Goal: Task Accomplishment & Management: Use online tool/utility

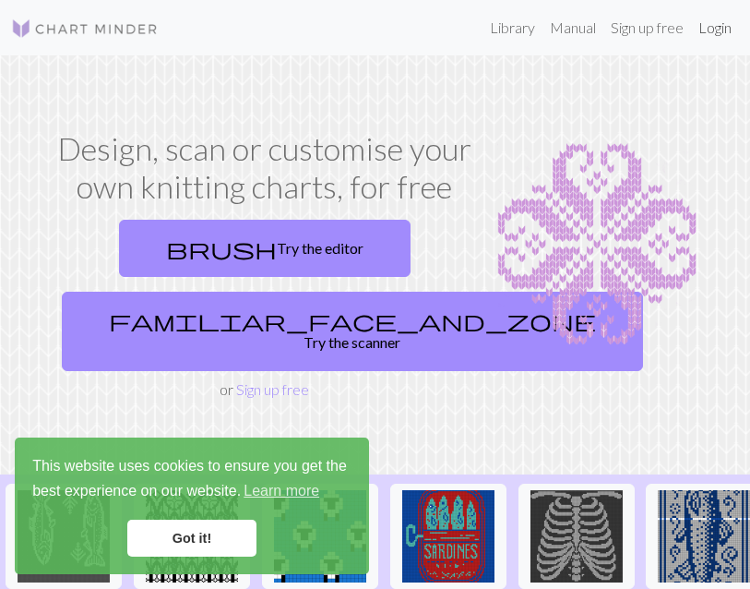
click at [710, 20] on link "Login" at bounding box center [715, 27] width 48 height 37
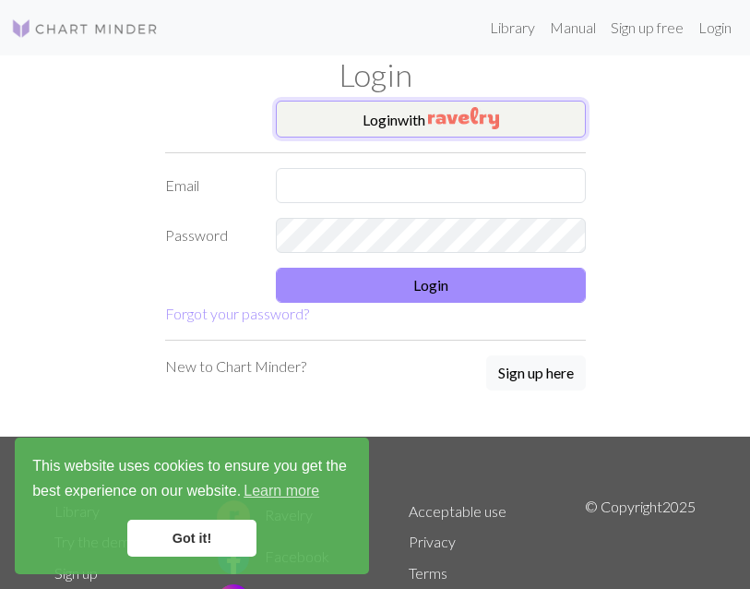
click at [438, 136] on button "Login with" at bounding box center [431, 119] width 310 height 37
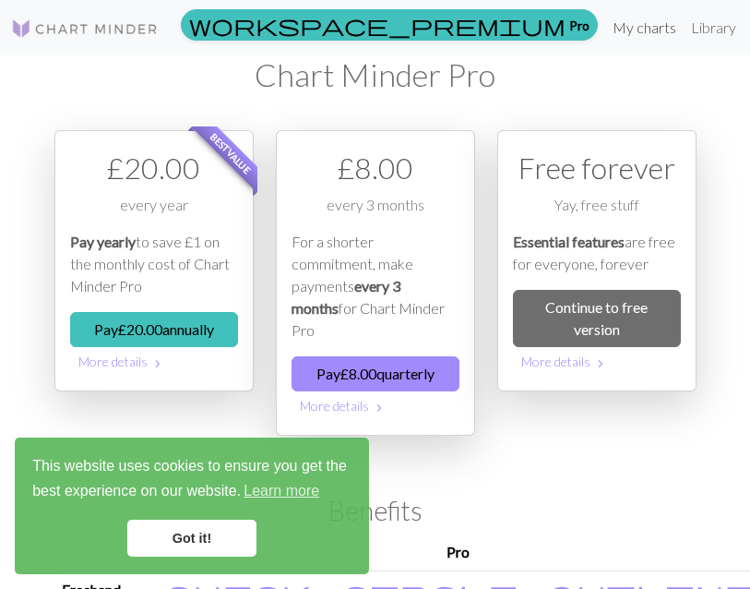
click at [605, 30] on link "My charts" at bounding box center [644, 27] width 78 height 37
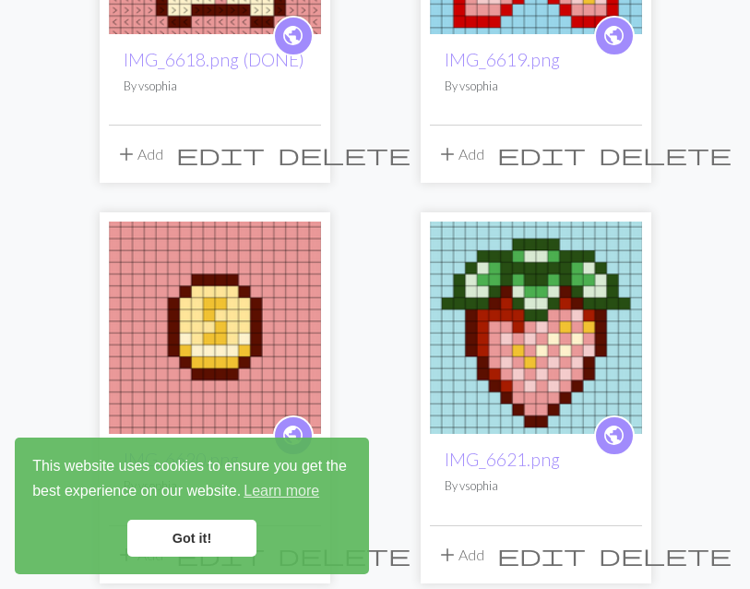
scroll to position [646, 0]
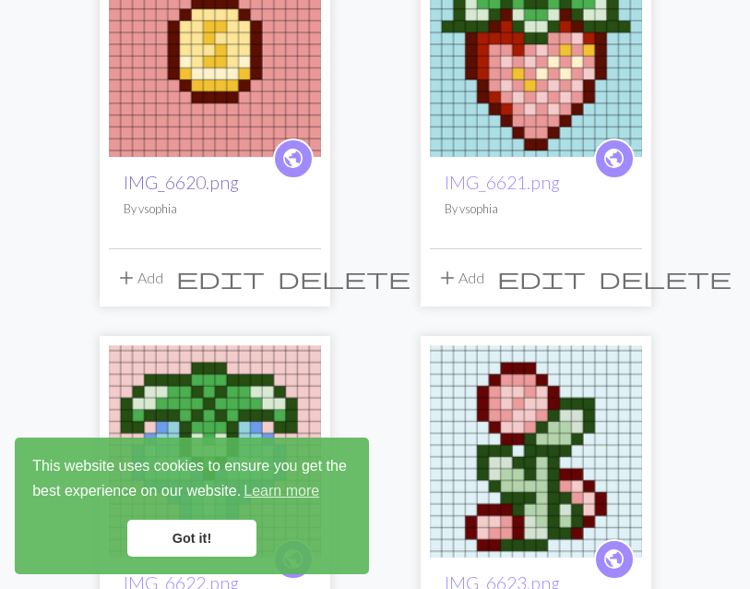
click at [202, 173] on link "IMG_6620.png" at bounding box center [181, 182] width 115 height 21
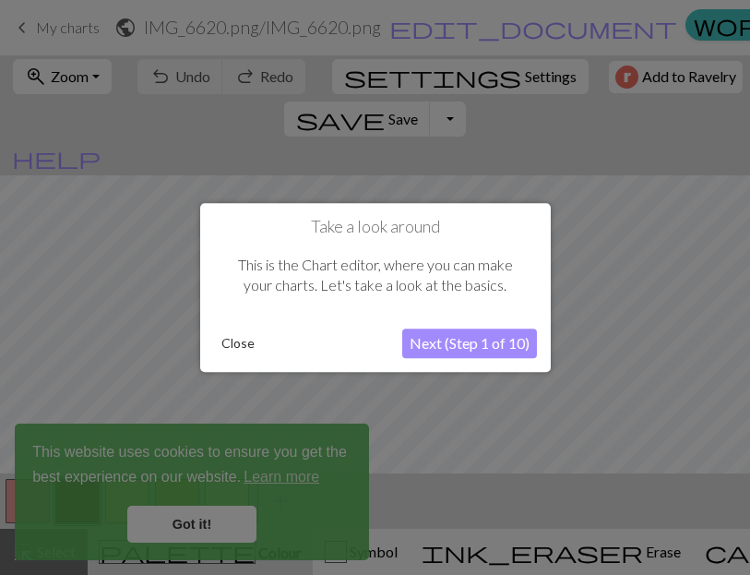
click at [242, 340] on button "Close" at bounding box center [238, 343] width 48 height 28
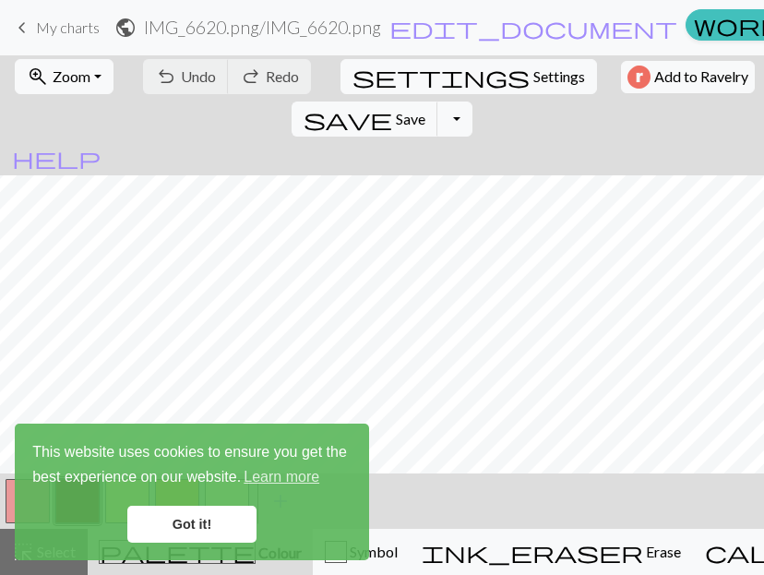
scroll to position [109, 0]
click at [177, 527] on link "Got it!" at bounding box center [191, 524] width 129 height 37
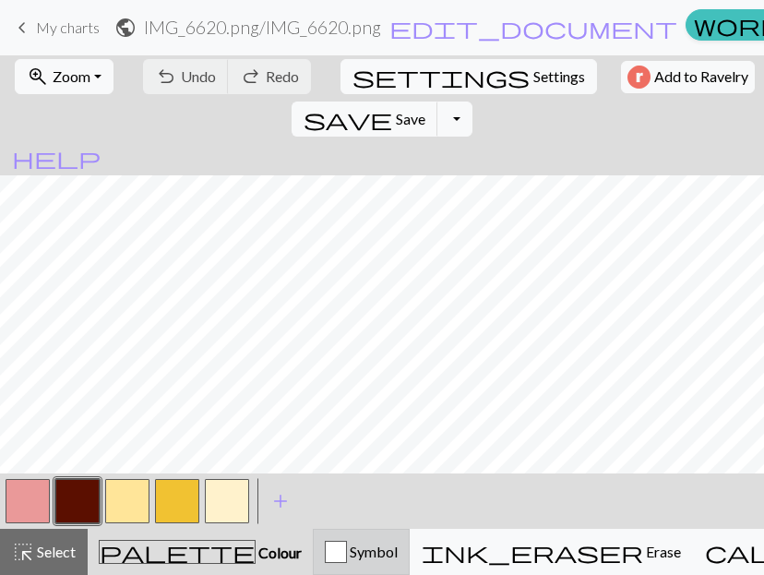
click at [365, 555] on span "Symbol" at bounding box center [372, 552] width 51 height 18
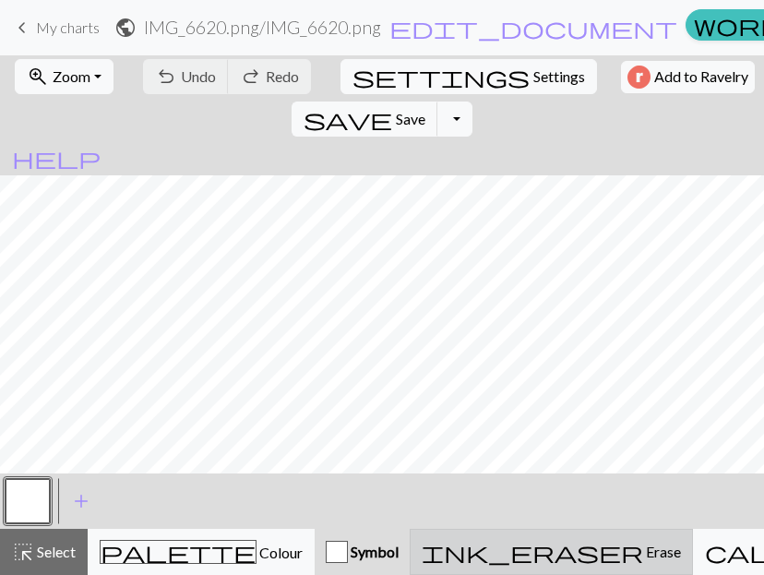
click at [643, 558] on span "Erase" at bounding box center [662, 552] width 38 height 18
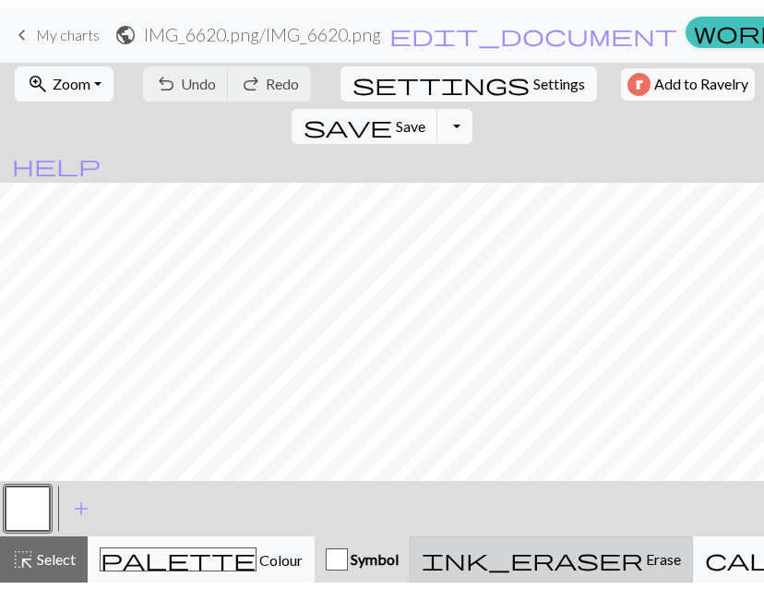
scroll to position [54, 0]
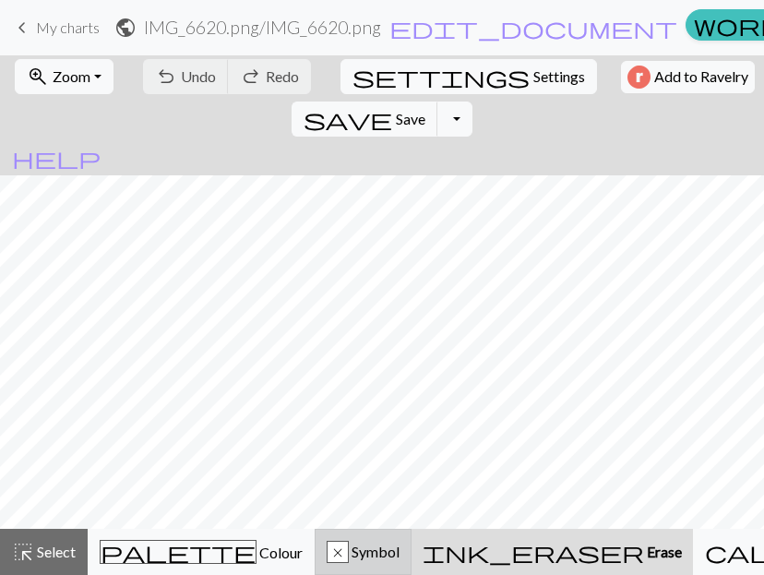
click at [366, 567] on button "x Symbol" at bounding box center [363, 552] width 97 height 46
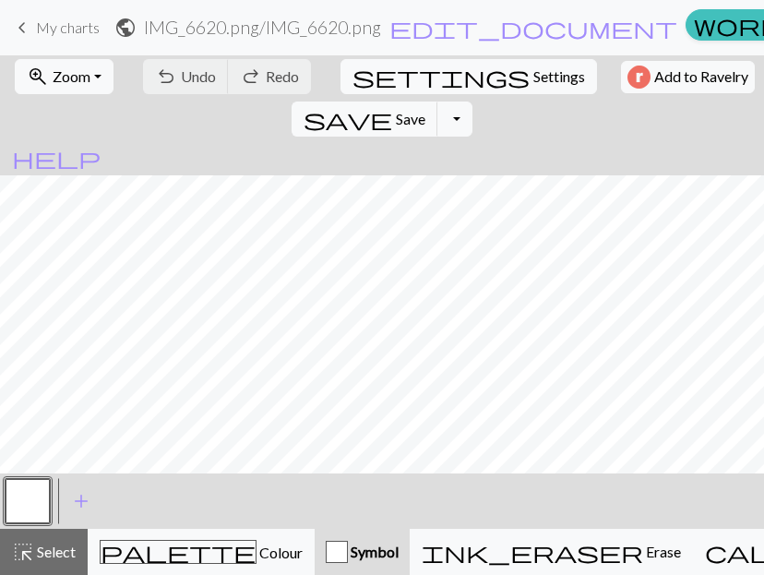
click at [27, 501] on button "button" at bounding box center [28, 501] width 44 height 44
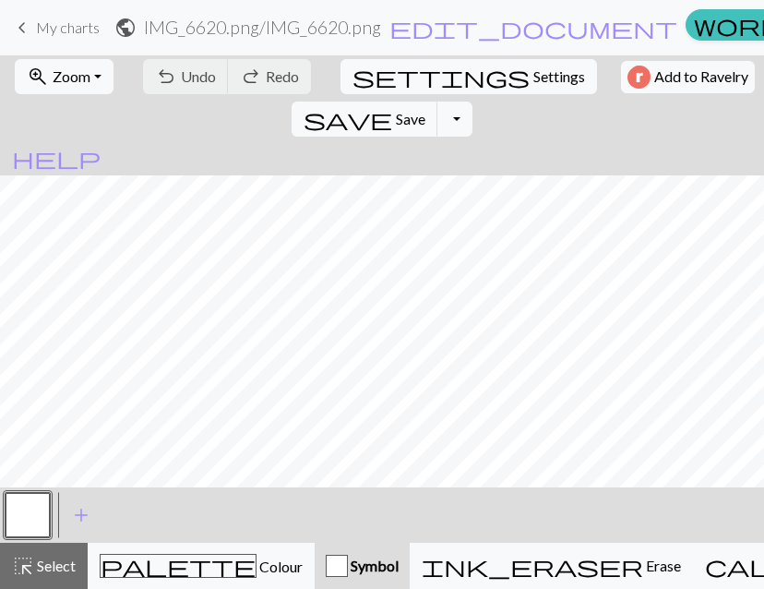
click at [27, 501] on div "Edit symbol Name knit d f g h j k p s t F H J O P T / | 0 1 2 3 4 5 6 7 8 9 e m…" at bounding box center [382, 294] width 764 height 589
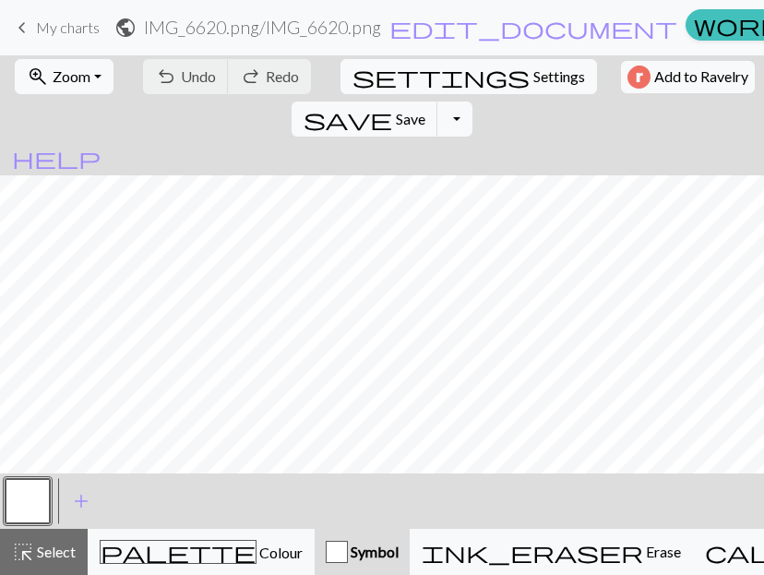
click at [32, 496] on button "button" at bounding box center [28, 501] width 44 height 44
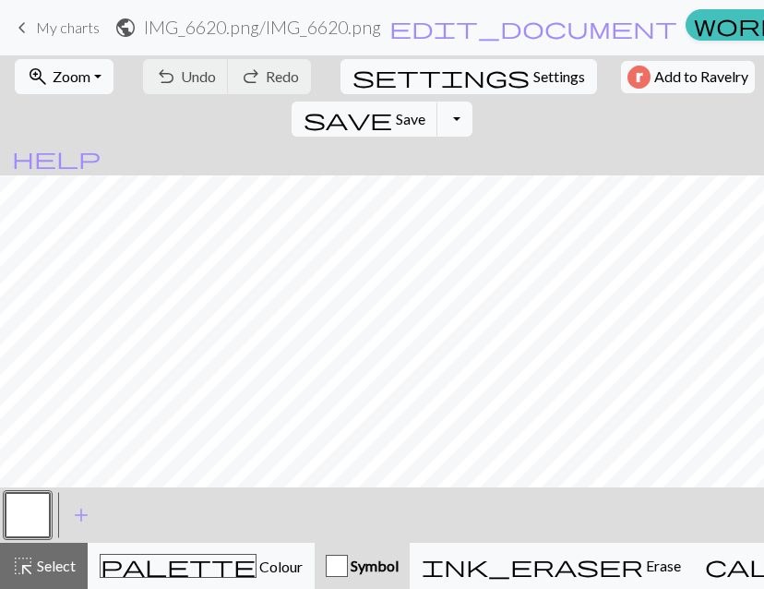
click at [32, 496] on button "button" at bounding box center [28, 515] width 44 height 44
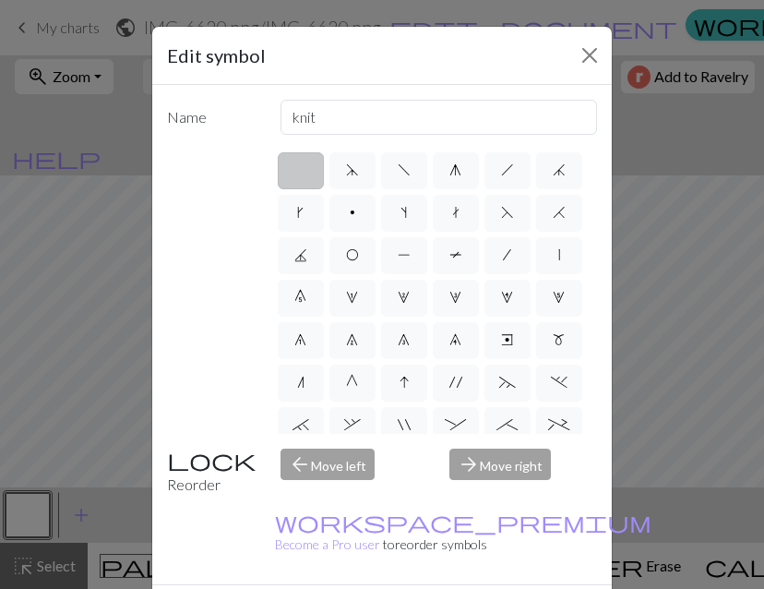
scroll to position [437, 0]
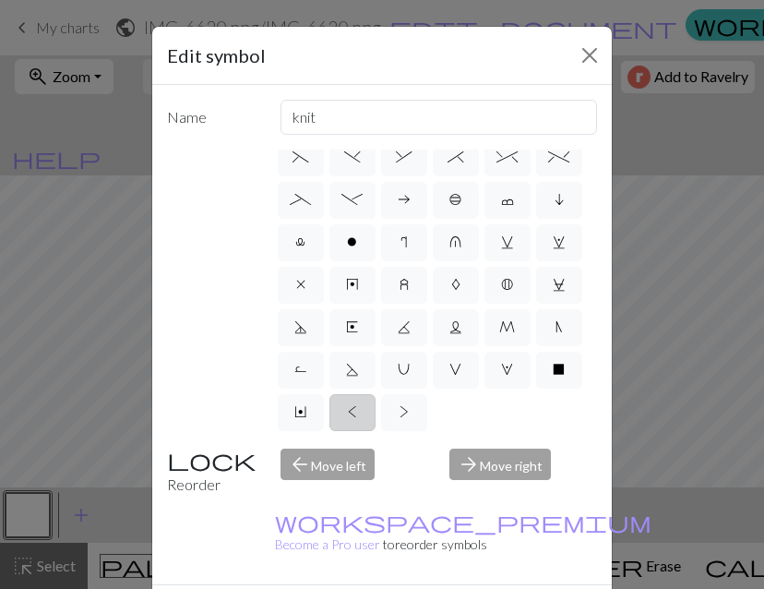
click at [357, 404] on span "<" at bounding box center [352, 411] width 9 height 15
radio input "true"
type input "twisted knit"
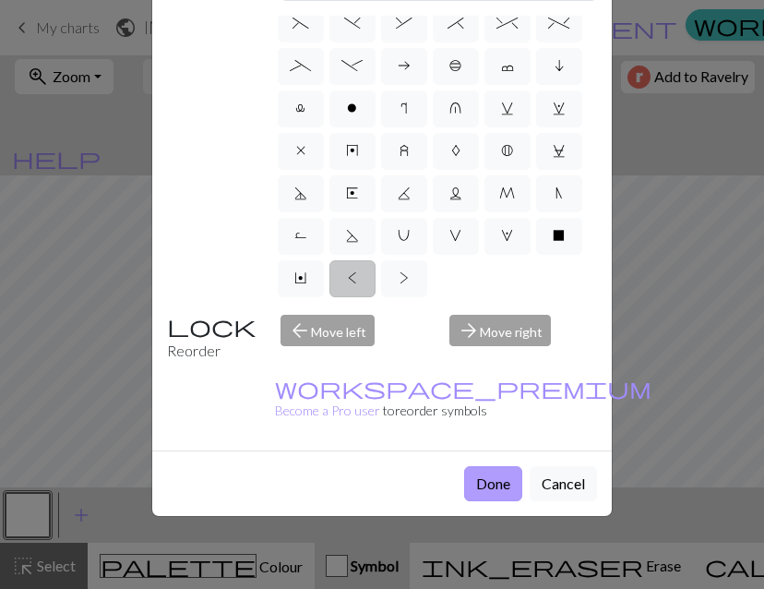
click at [494, 466] on button "Done" at bounding box center [493, 483] width 58 height 35
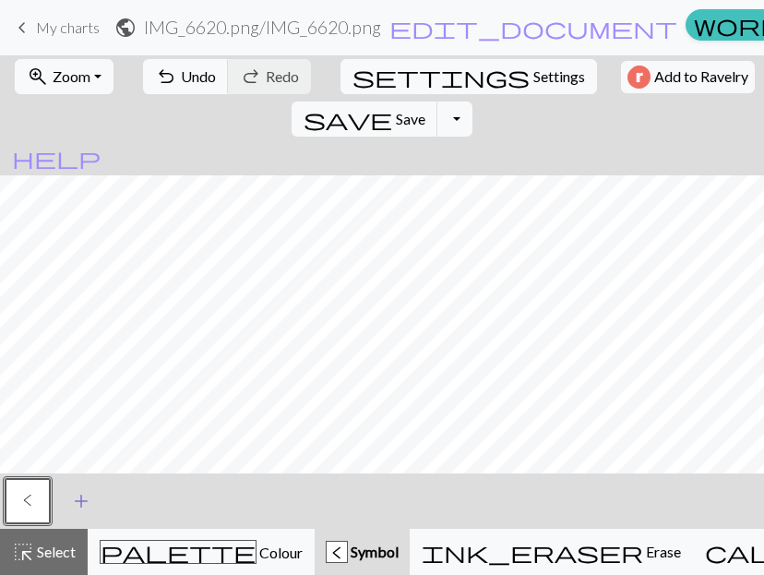
click at [84, 497] on span "add" at bounding box center [81, 501] width 22 height 26
click at [84, 497] on button "button" at bounding box center [77, 501] width 44 height 44
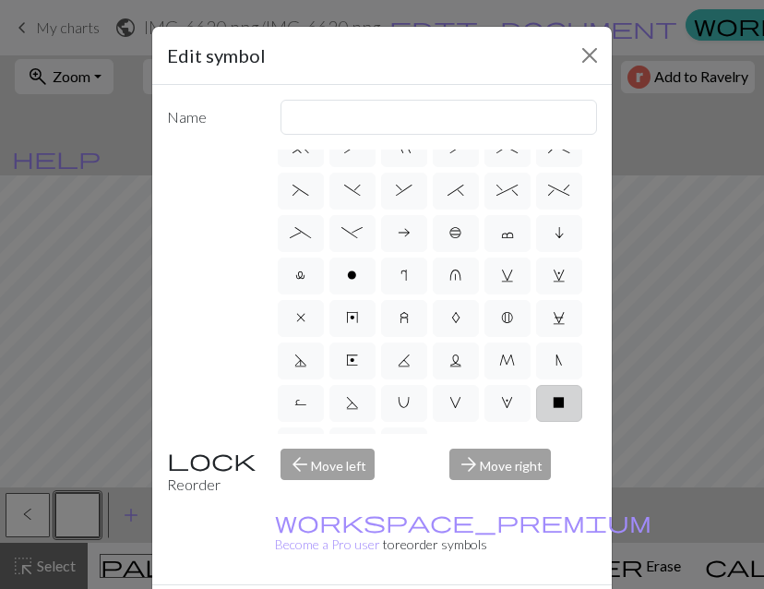
scroll to position [437, 0]
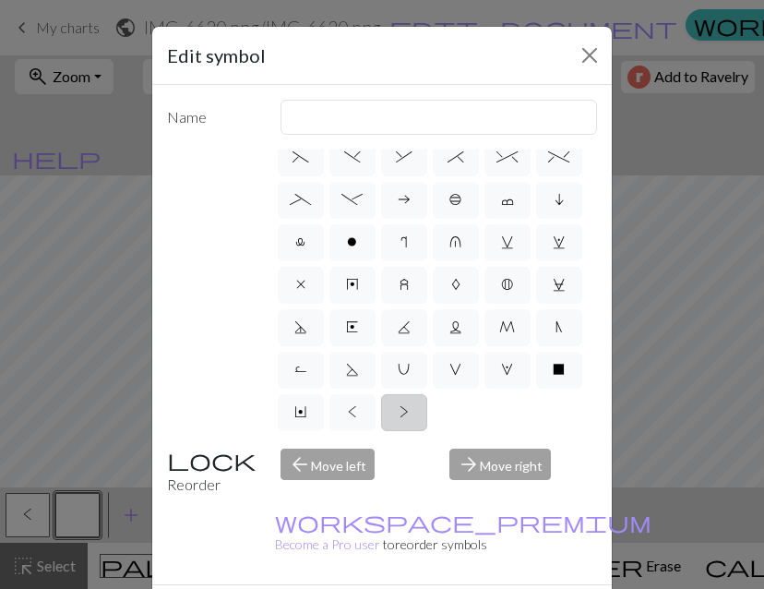
click at [400, 416] on span ">" at bounding box center [404, 411] width 9 height 15
radio input "true"
type input "twisted purl"
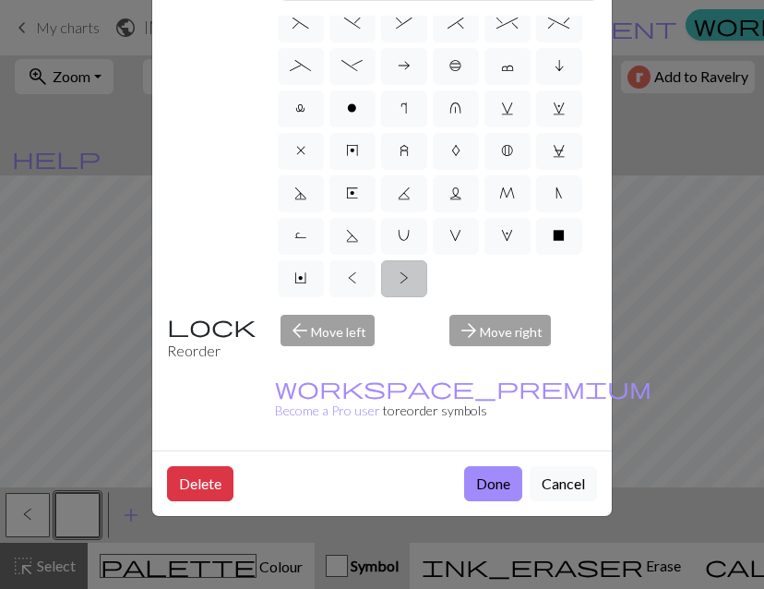
click at [291, 416] on div "Edit symbol Name twisted purl d f g h j k p s t F H J O P T / | 0 1 2 3 4 5 6 7…" at bounding box center [382, 294] width 764 height 589
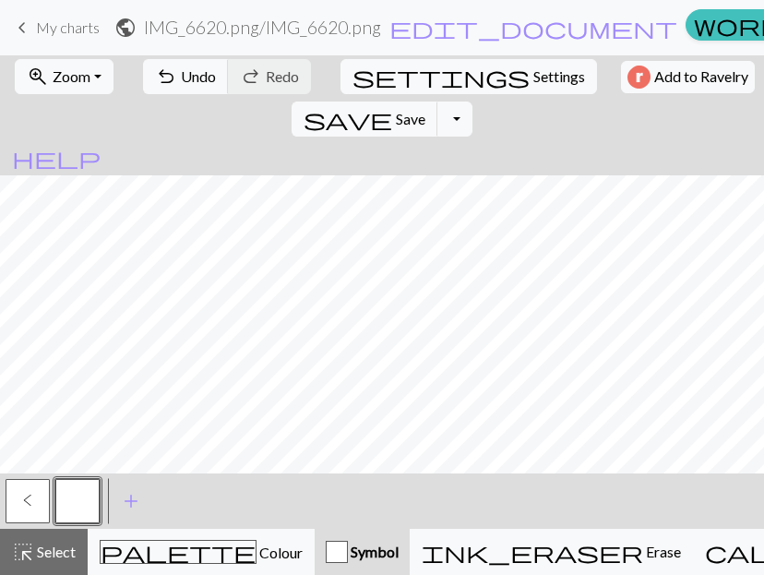
click at [80, 499] on button "button" at bounding box center [77, 501] width 44 height 44
click at [83, 498] on button "button" at bounding box center [77, 501] width 44 height 44
click at [83, 498] on div "Edit symbol Name twisted purl d f g h j k p s t F H J O P T / | 0 1 2 3 4 5 6 7…" at bounding box center [382, 287] width 764 height 575
click at [87, 500] on button "button" at bounding box center [77, 501] width 44 height 44
click at [87, 500] on div "Edit symbol Name twisted purl d f g h j k p s t F H J O P T / | 0 1 2 3 4 5 6 7…" at bounding box center [382, 287] width 764 height 575
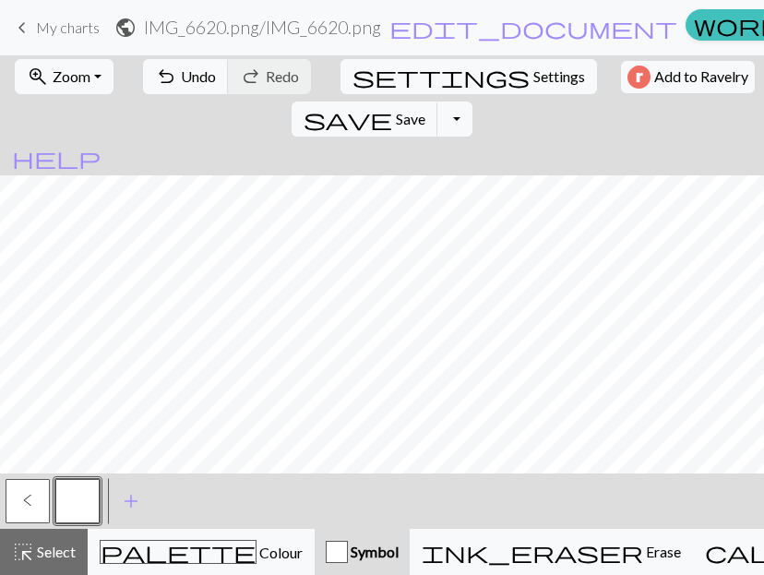
click at [60, 498] on button "button" at bounding box center [77, 501] width 44 height 44
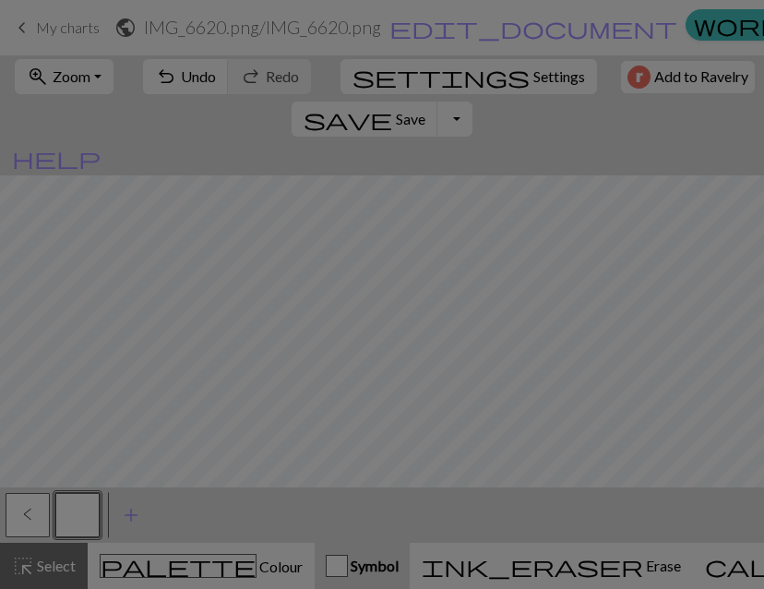
click at [30, 503] on div "Edit symbol Name twisted purl d f g h j k p s t F H J O P T / | 0 1 2 3 4 5 6 7…" at bounding box center [382, 294] width 764 height 589
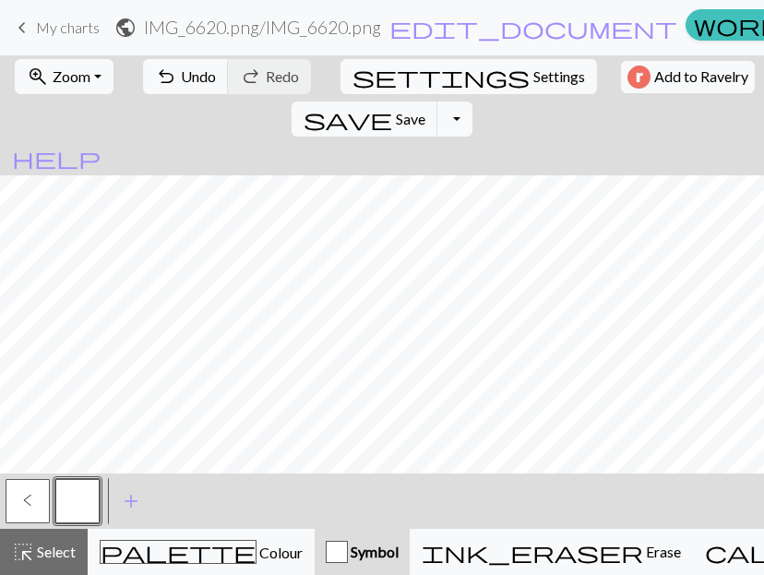
click at [30, 503] on span "<" at bounding box center [27, 500] width 9 height 15
click at [65, 507] on button "button" at bounding box center [77, 501] width 44 height 44
click at [69, 506] on button "button" at bounding box center [77, 501] width 44 height 44
click at [78, 498] on button "button" at bounding box center [77, 501] width 44 height 44
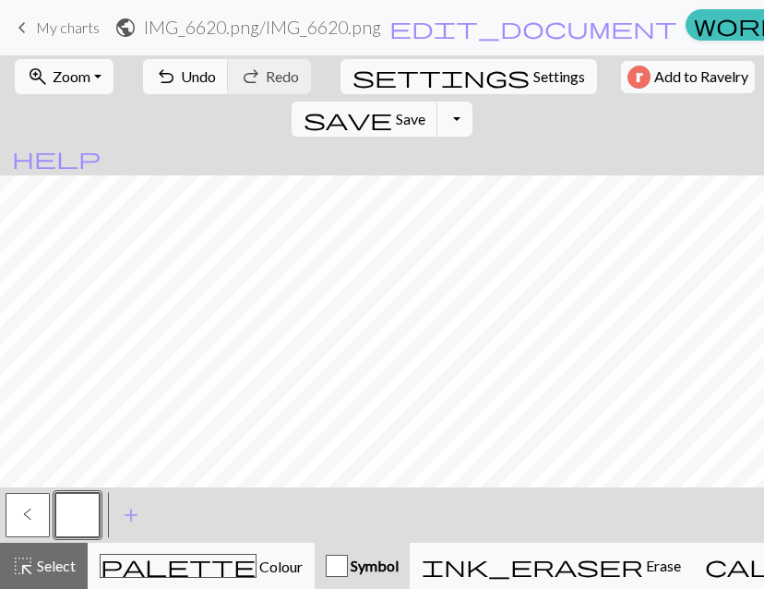
click at [78, 498] on div "Edit symbol Name twisted purl d f g h j k p s t F H J O P T / | 0 1 2 3 4 5 6 7…" at bounding box center [382, 294] width 764 height 589
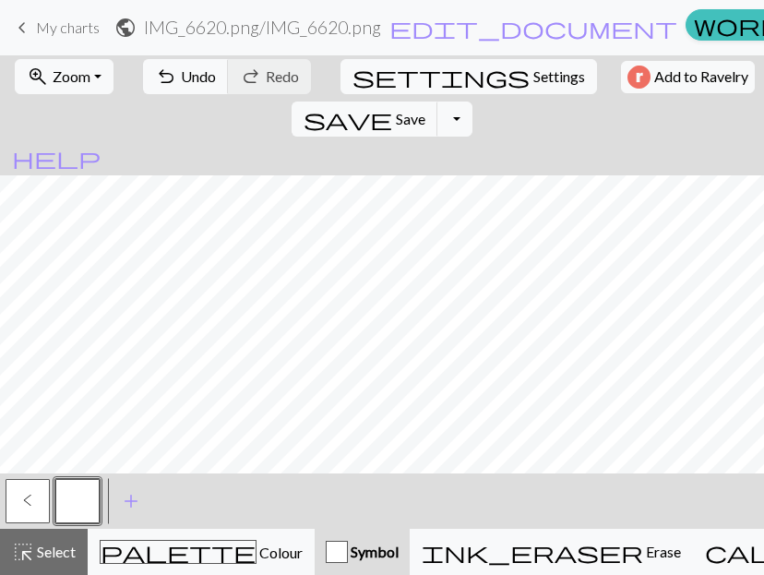
click at [78, 498] on button "button" at bounding box center [77, 501] width 44 height 44
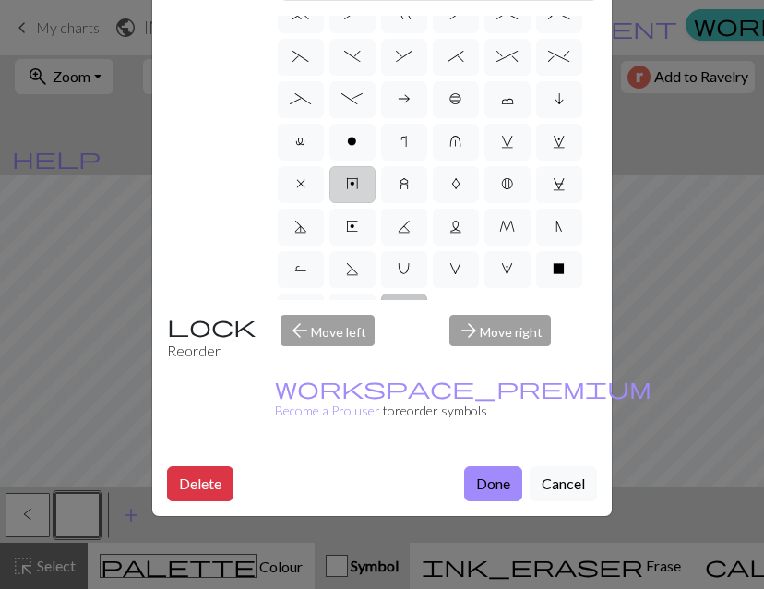
scroll to position [437, 0]
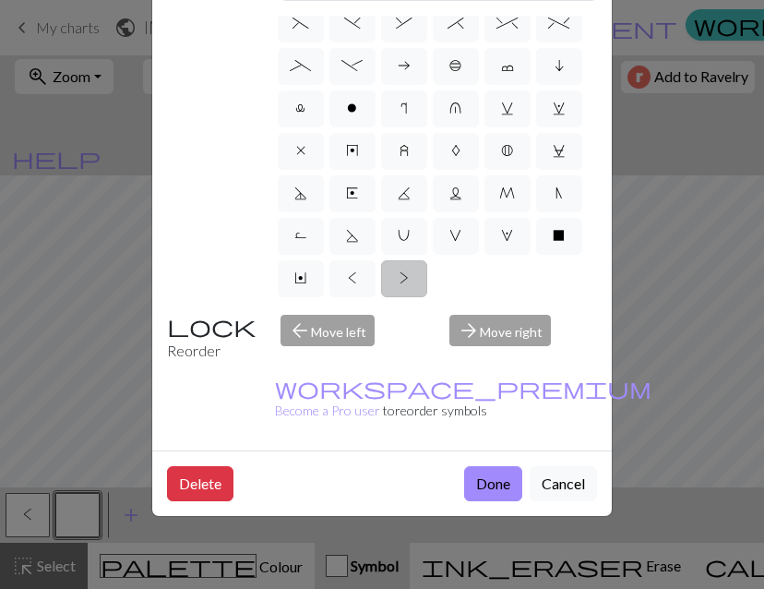
click at [381, 260] on label ">" at bounding box center [404, 278] width 46 height 37
click at [400, 577] on input ">" at bounding box center [406, 583] width 12 height 12
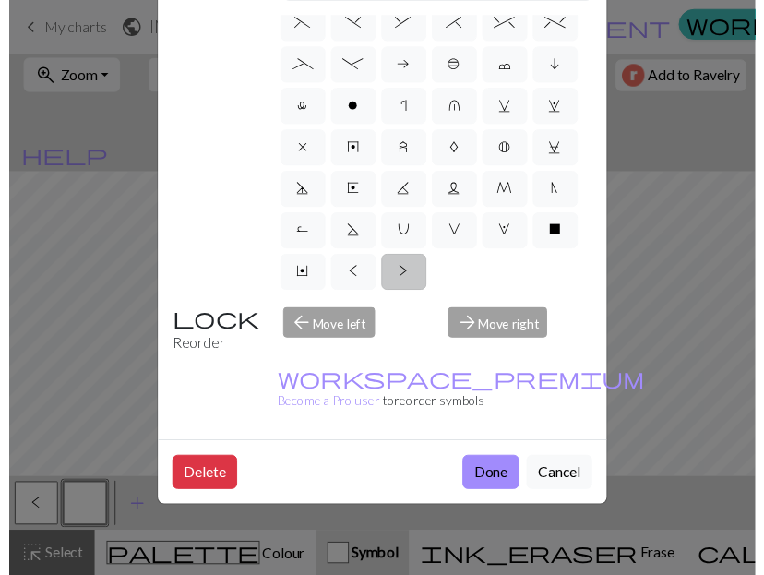
scroll to position [261, 0]
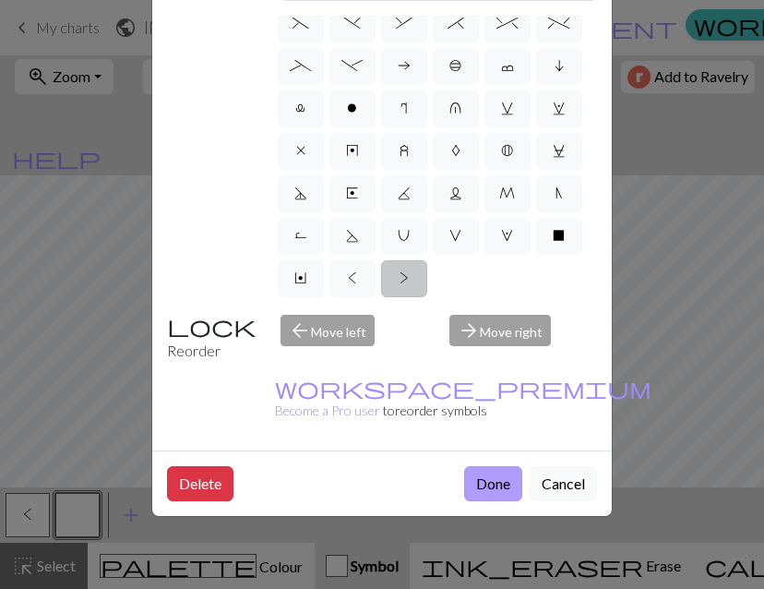
click at [476, 466] on button "Done" at bounding box center [493, 483] width 58 height 35
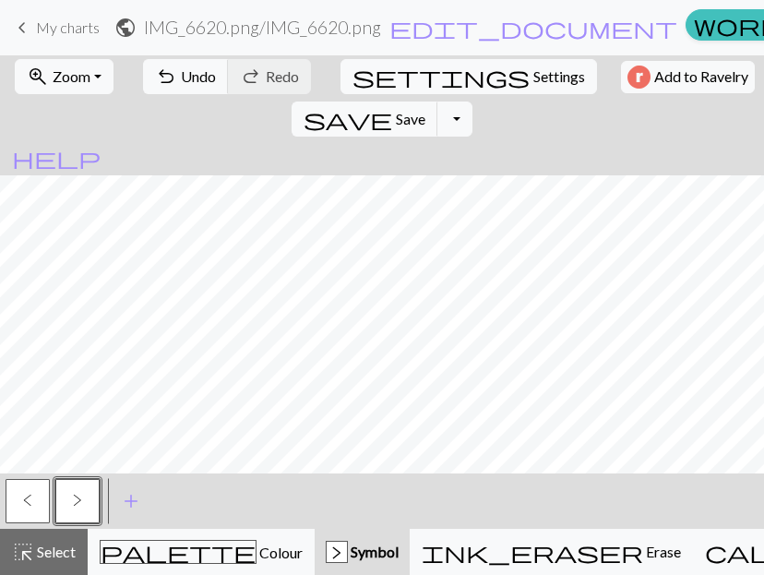
click at [35, 495] on button "<" at bounding box center [28, 501] width 44 height 44
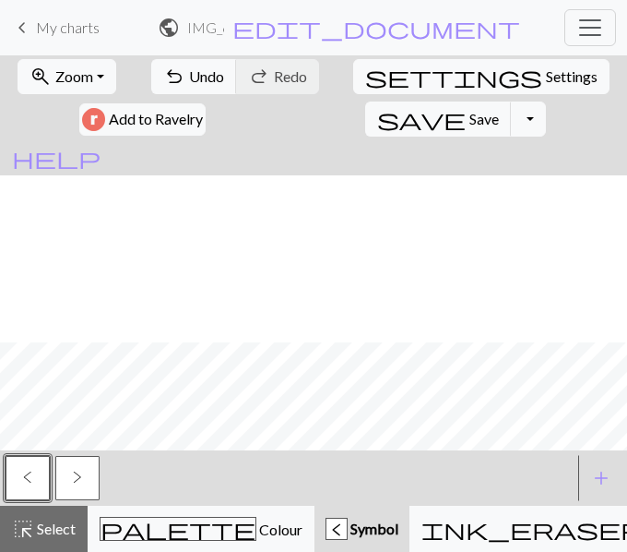
scroll to position [167, 0]
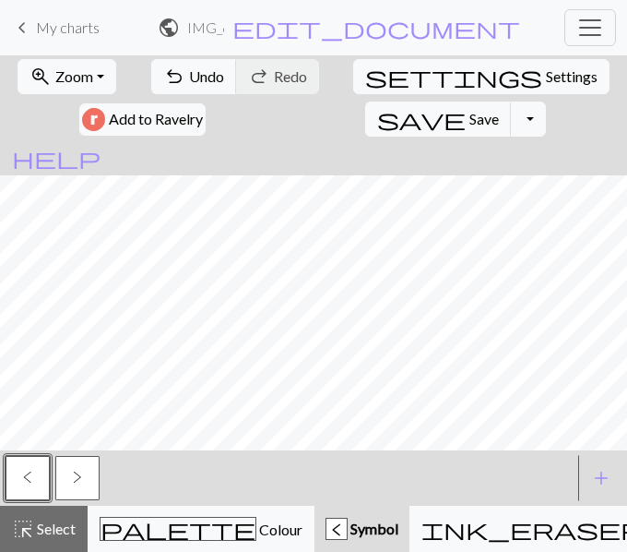
click at [31, 483] on span "<" at bounding box center [27, 477] width 9 height 15
click at [30, 473] on span "<" at bounding box center [27, 477] width 9 height 15
click at [30, 473] on div "Edit symbol Name twisted knit d f g h j k p s t F H J O P T / | 0 1 2 3 4 5 6 7…" at bounding box center [313, 276] width 627 height 552
click at [35, 469] on button "<" at bounding box center [28, 478] width 44 height 44
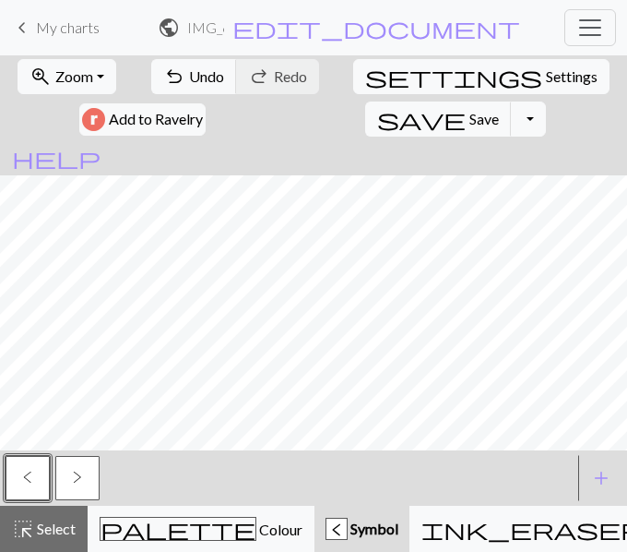
click at [68, 472] on button ">" at bounding box center [77, 478] width 44 height 44
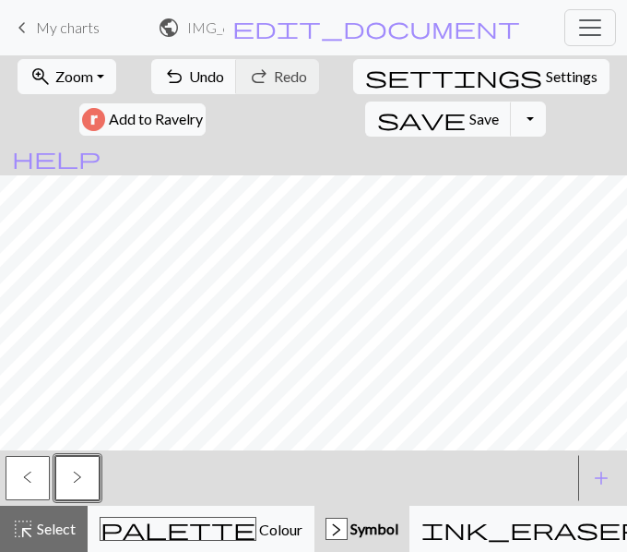
click at [23, 474] on span "<" at bounding box center [27, 477] width 9 height 15
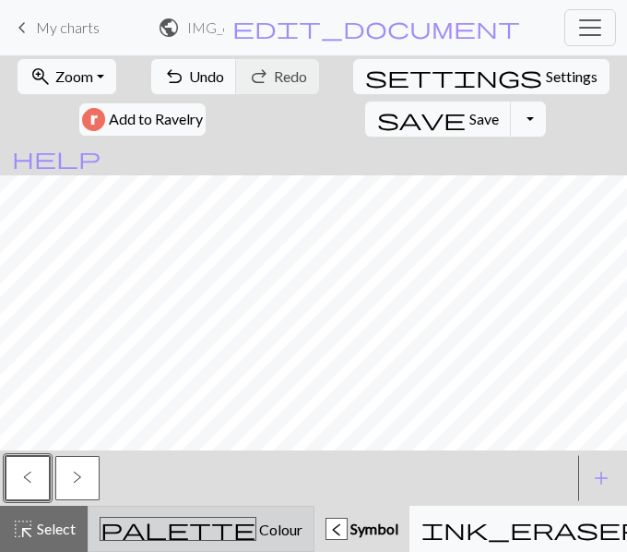
click at [257, 527] on span "Colour" at bounding box center [280, 529] width 46 height 18
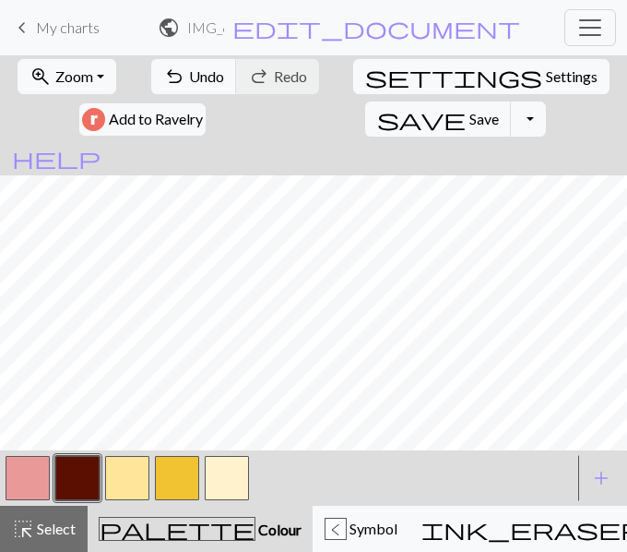
click at [174, 474] on button "button" at bounding box center [177, 478] width 44 height 44
click at [174, 475] on button "button" at bounding box center [177, 478] width 44 height 44
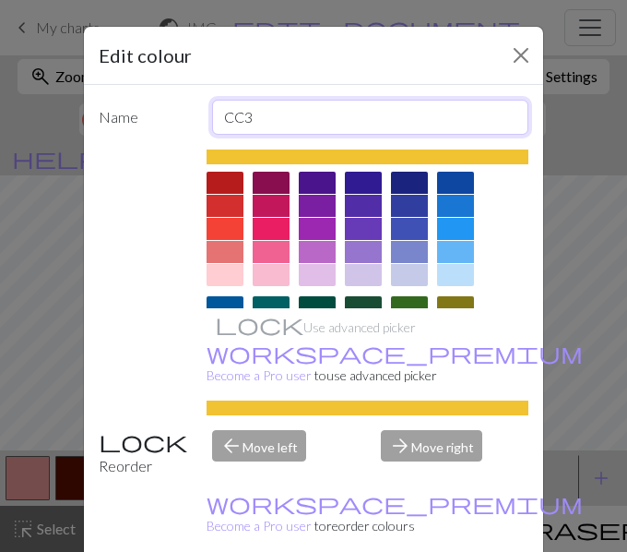
click at [261, 115] on input "CC3" at bounding box center [370, 117] width 317 height 35
type input "yellow"
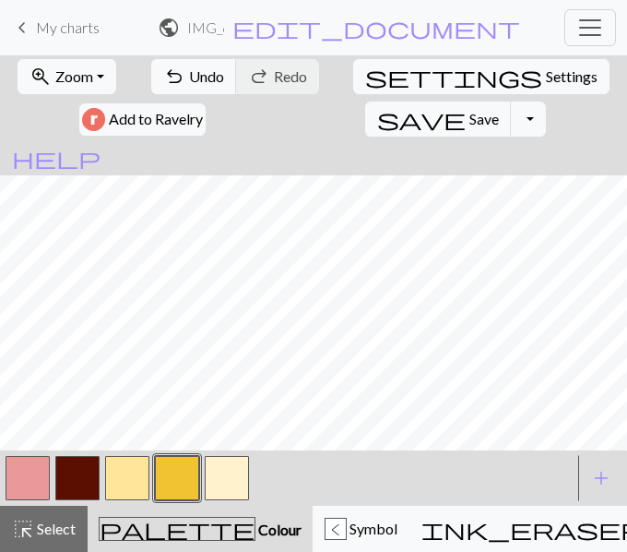
click at [130, 476] on button "button" at bounding box center [127, 478] width 44 height 44
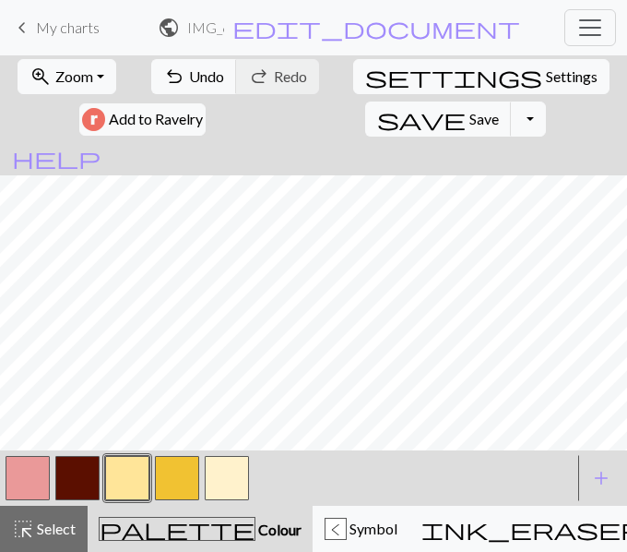
click at [136, 471] on button "button" at bounding box center [127, 478] width 44 height 44
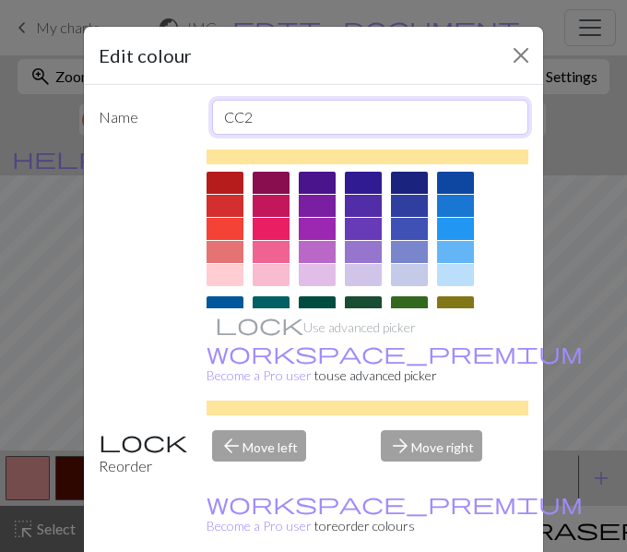
click at [242, 114] on input "CC2" at bounding box center [370, 117] width 317 height 35
type input "lemon"
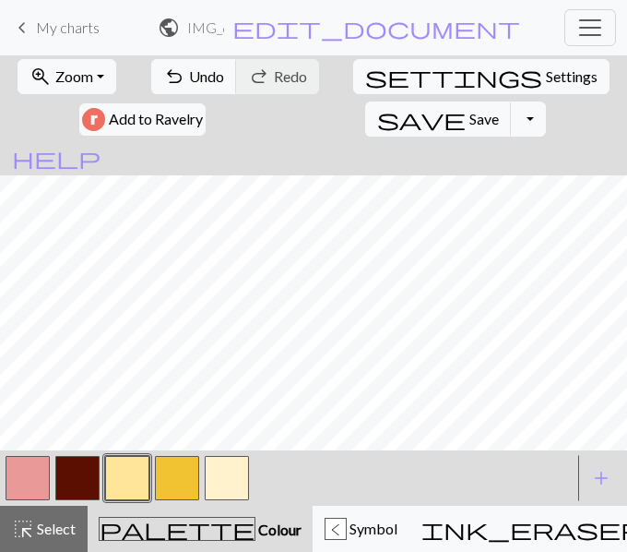
click at [228, 473] on button "button" at bounding box center [227, 478] width 44 height 44
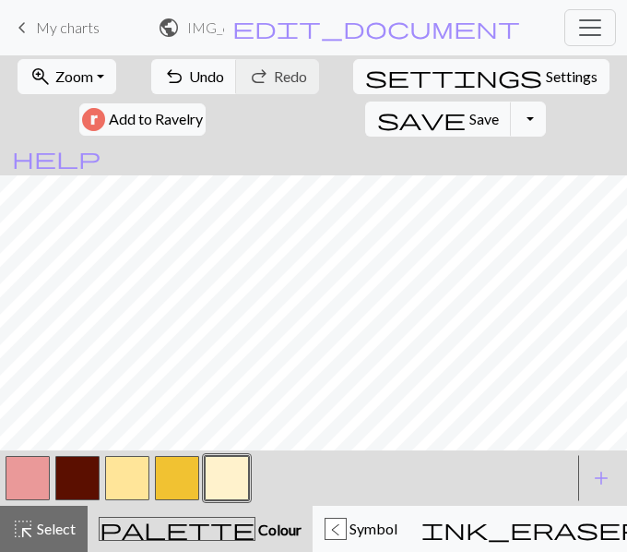
click at [216, 483] on button "button" at bounding box center [227, 478] width 44 height 44
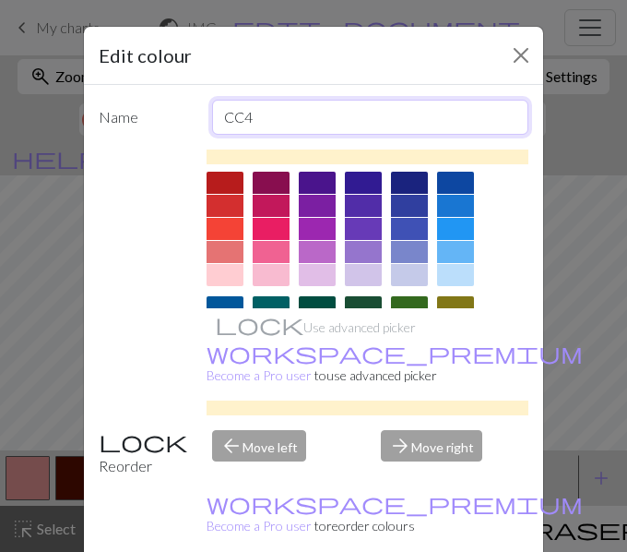
click at [283, 116] on input "CC4" at bounding box center [370, 117] width 317 height 35
type input "lemon"
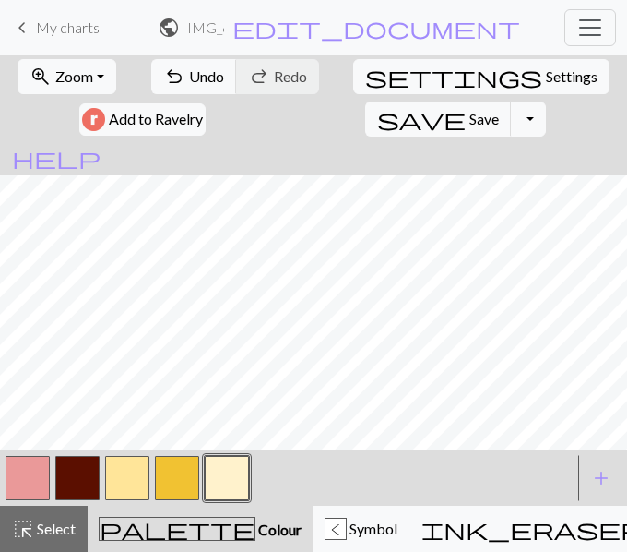
click at [130, 480] on button "button" at bounding box center [127, 478] width 44 height 44
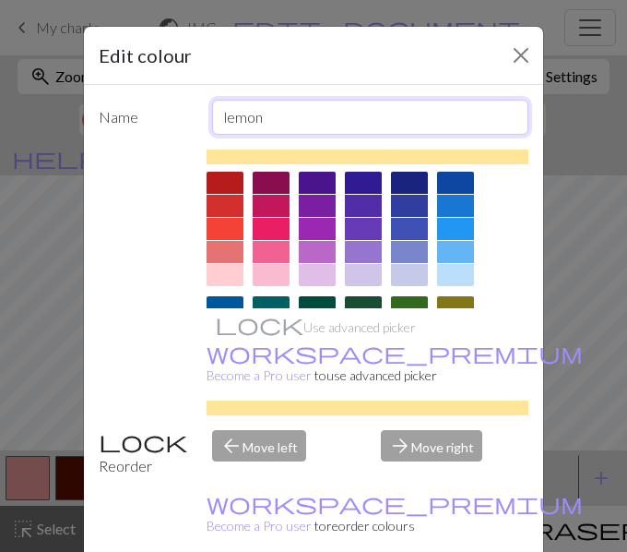
click at [236, 111] on input "lemon" at bounding box center [370, 117] width 317 height 35
click at [236, 110] on input "lemon" at bounding box center [370, 117] width 317 height 35
type input "yellow"
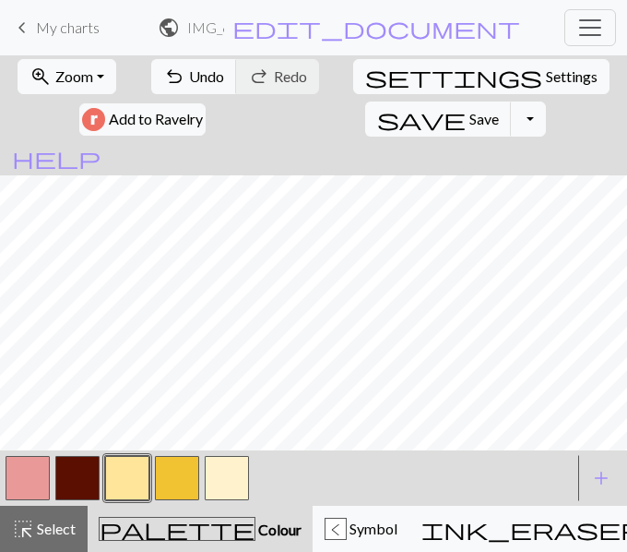
click at [172, 465] on button "button" at bounding box center [177, 478] width 44 height 44
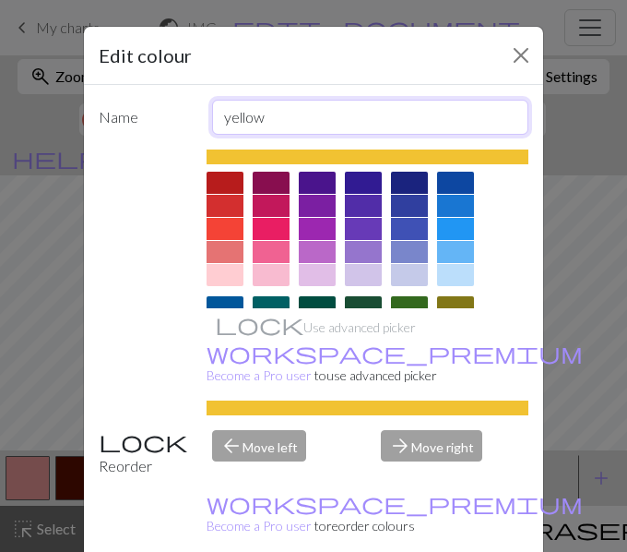
click at [304, 108] on input "yellow" at bounding box center [370, 117] width 317 height 35
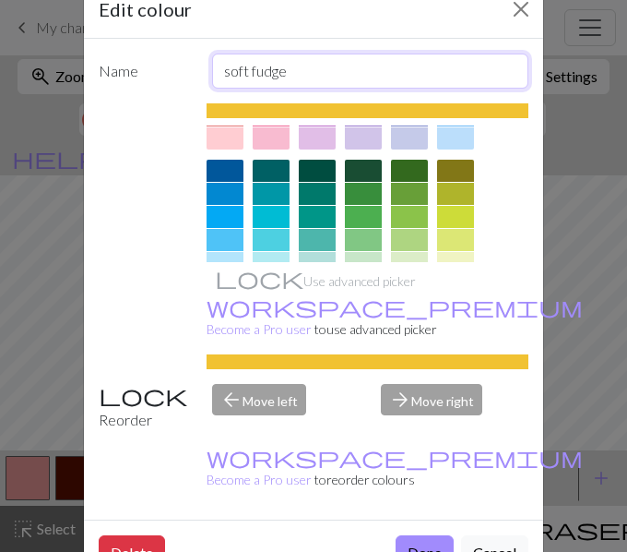
scroll to position [183, 0]
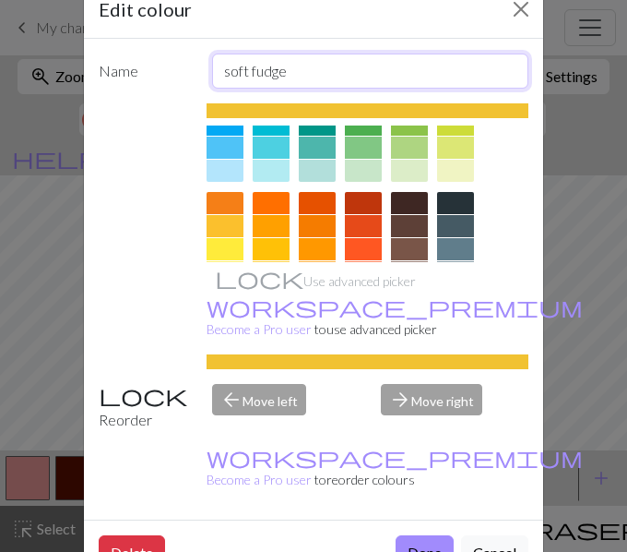
type input "soft fudge"
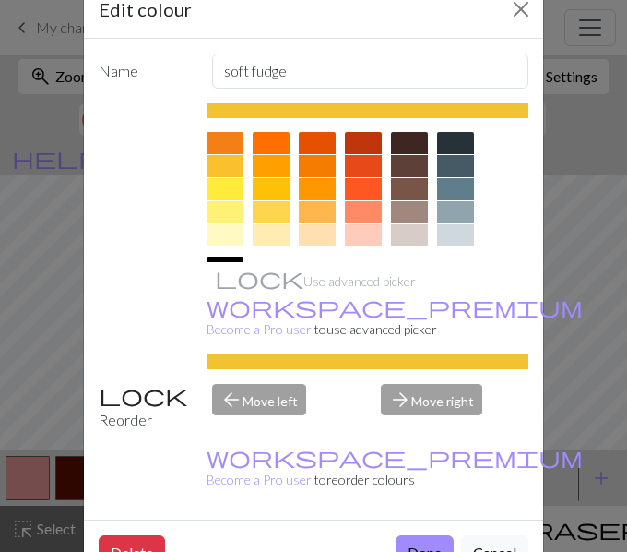
scroll to position [223, 0]
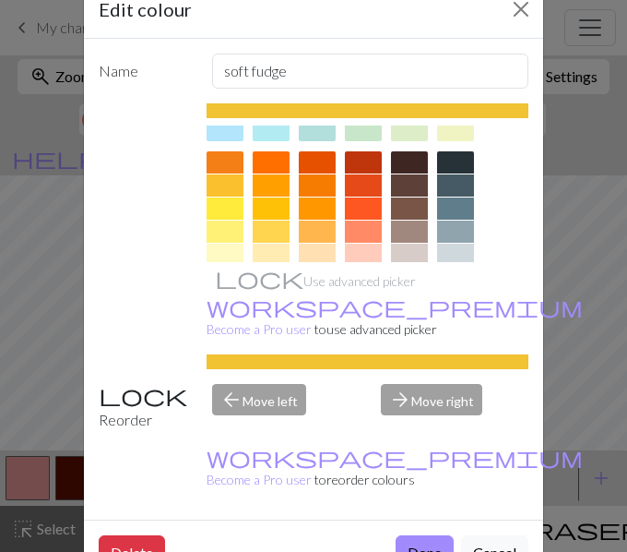
click at [398, 227] on div at bounding box center [409, 232] width 37 height 22
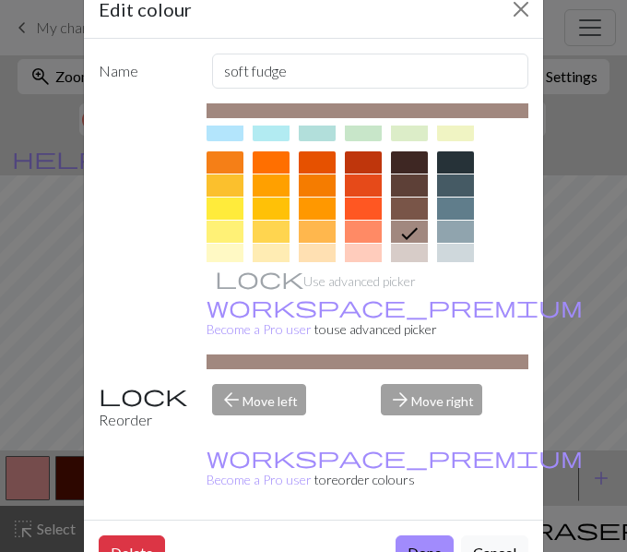
drag, startPoint x: 315, startPoint y: 340, endPoint x: 404, endPoint y: 335, distance: 89.6
click at [404, 354] on div at bounding box center [368, 361] width 323 height 15
drag, startPoint x: 440, startPoint y: 337, endPoint x: 388, endPoint y: 337, distance: 51.7
click at [438, 354] on div at bounding box center [368, 361] width 323 height 15
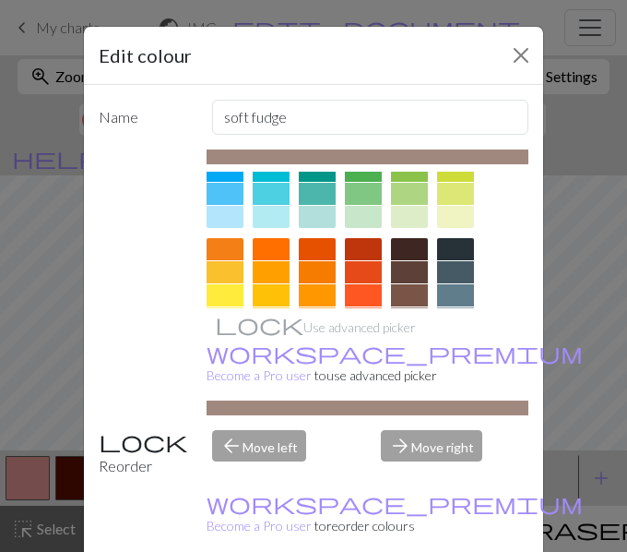
scroll to position [275, 0]
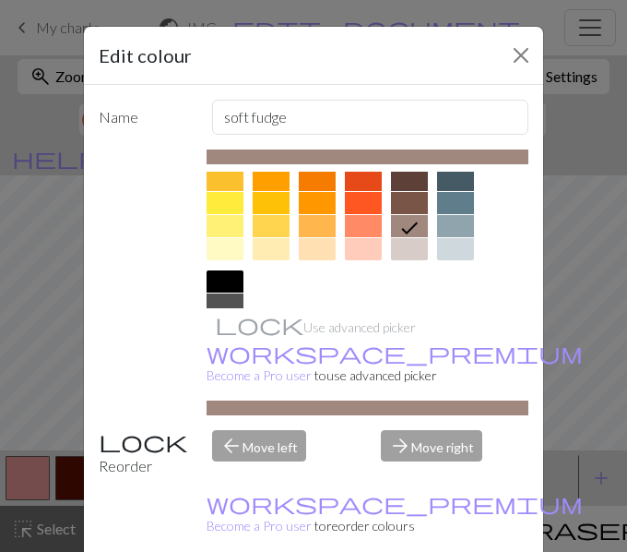
click at [408, 249] on div at bounding box center [409, 249] width 37 height 22
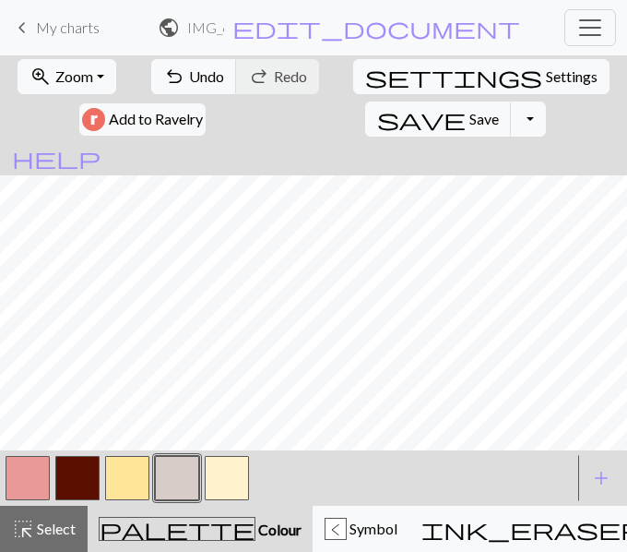
click at [173, 481] on button "button" at bounding box center [177, 478] width 44 height 44
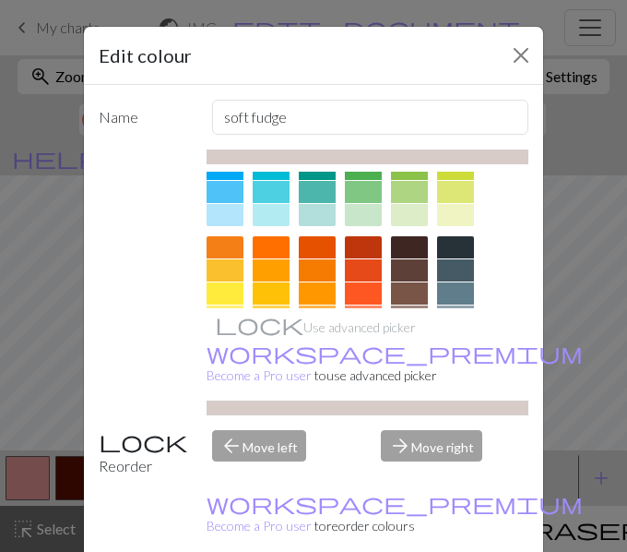
scroll to position [277, 0]
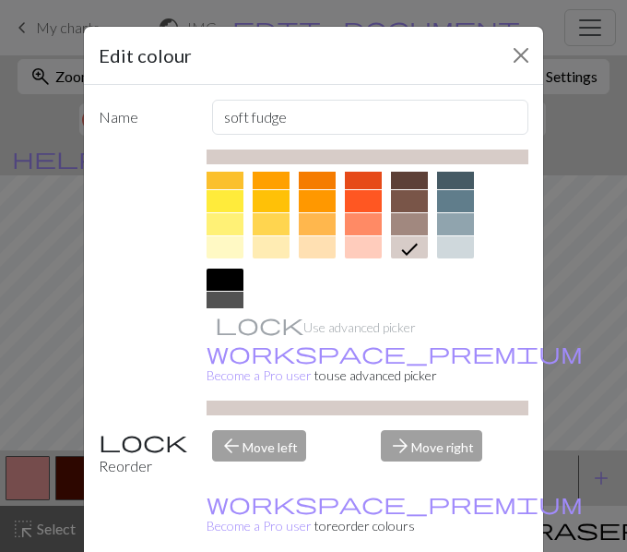
click at [306, 227] on div at bounding box center [317, 224] width 37 height 22
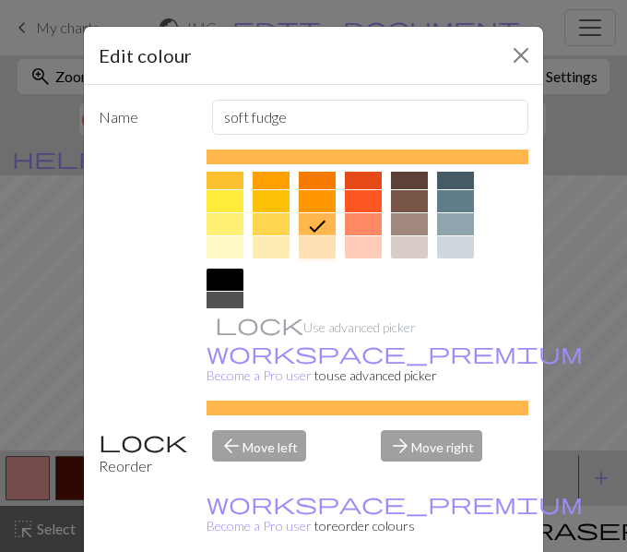
click at [313, 246] on div at bounding box center [317, 247] width 37 height 22
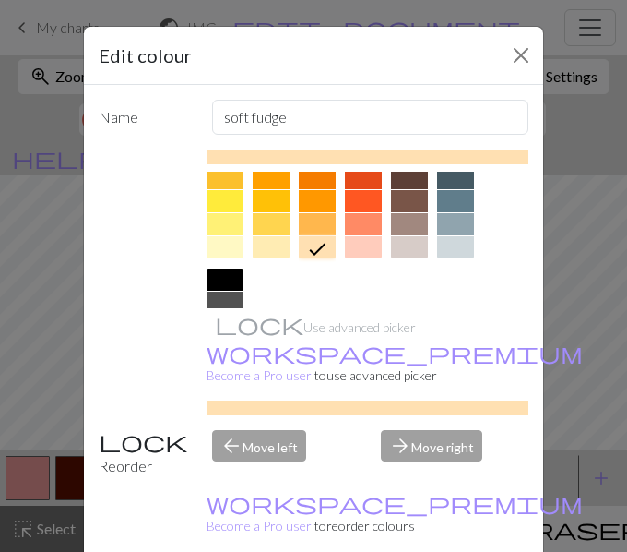
click at [406, 252] on div at bounding box center [409, 247] width 37 height 22
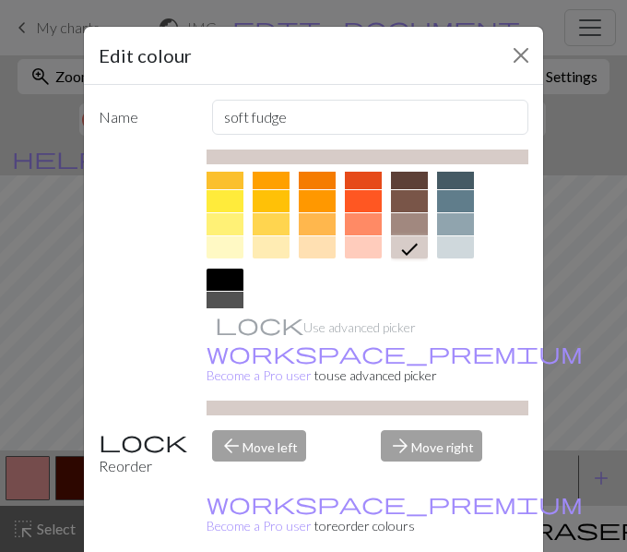
click at [408, 222] on div at bounding box center [409, 224] width 37 height 22
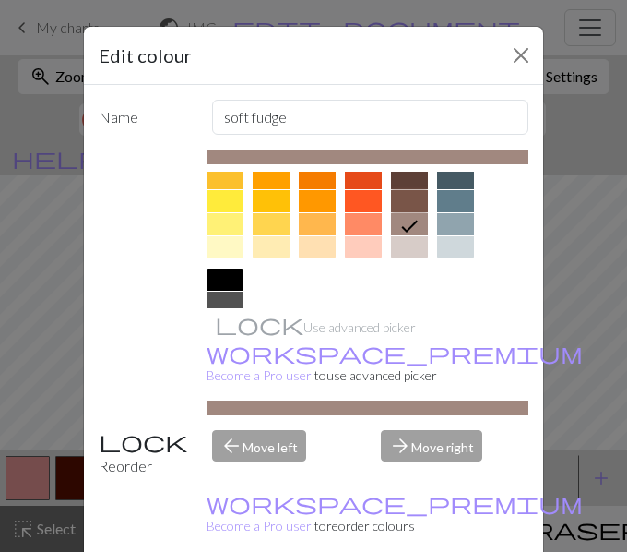
click at [405, 190] on div at bounding box center [409, 201] width 37 height 22
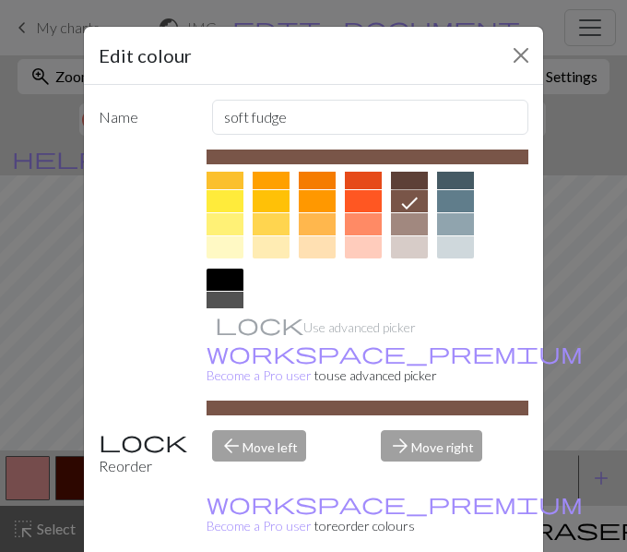
click at [403, 181] on div at bounding box center [409, 178] width 37 height 22
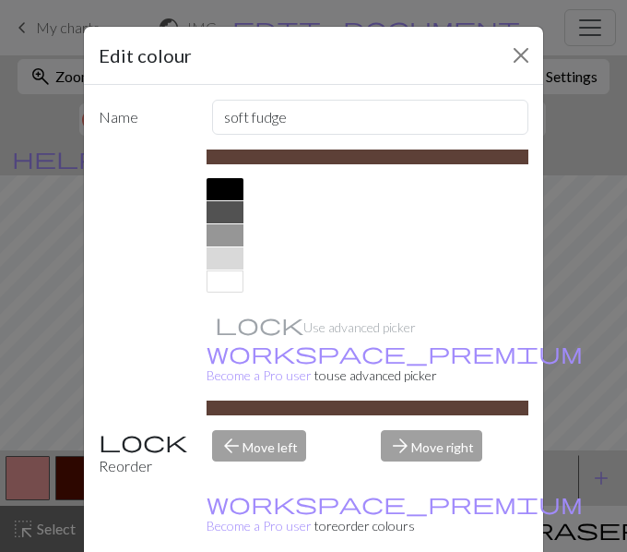
scroll to position [46, 0]
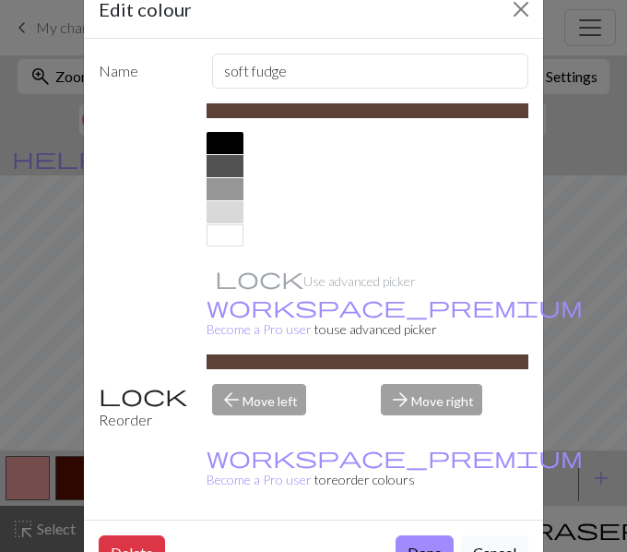
click at [474, 535] on button "Cancel" at bounding box center [494, 552] width 67 height 35
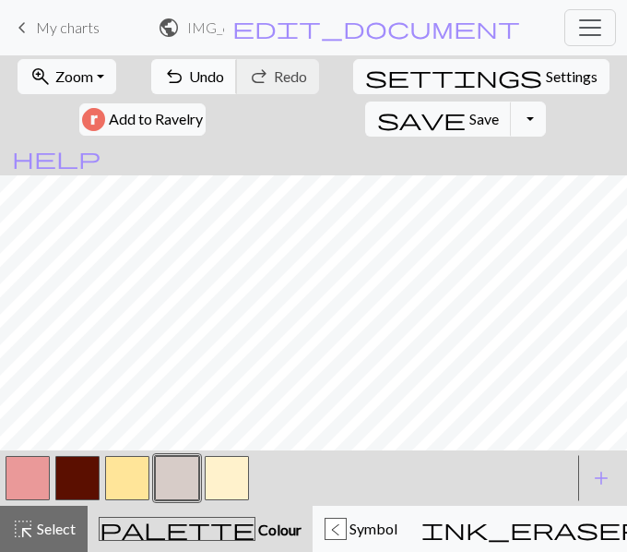
click at [189, 78] on span "Undo" at bounding box center [206, 76] width 35 height 18
click at [265, 475] on div at bounding box center [288, 478] width 570 height 50
click at [229, 476] on button "button" at bounding box center [227, 478] width 44 height 44
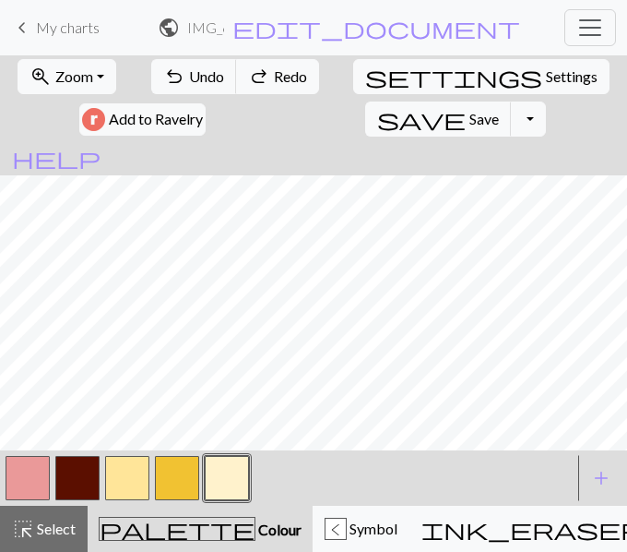
click at [185, 460] on button "button" at bounding box center [177, 478] width 44 height 44
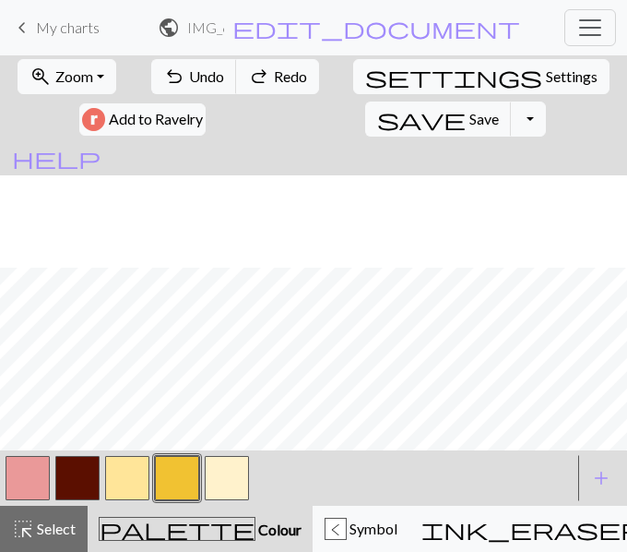
scroll to position [92, 0]
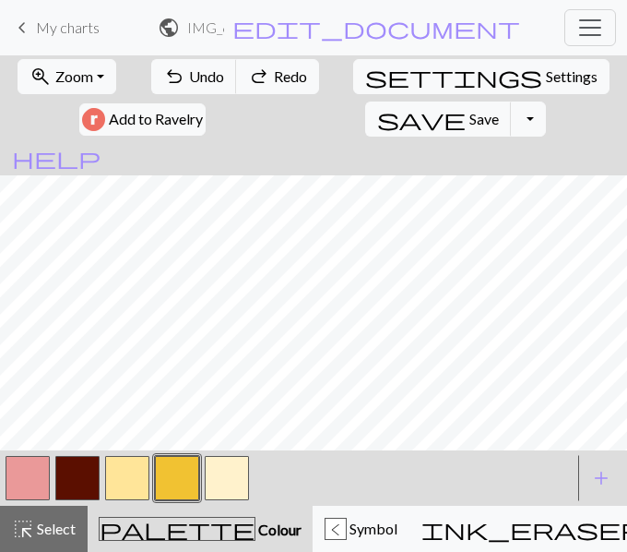
click at [173, 473] on button "button" at bounding box center [177, 478] width 44 height 44
click at [173, 519] on div "Delete Done Cancel" at bounding box center [314, 552] width 460 height 66
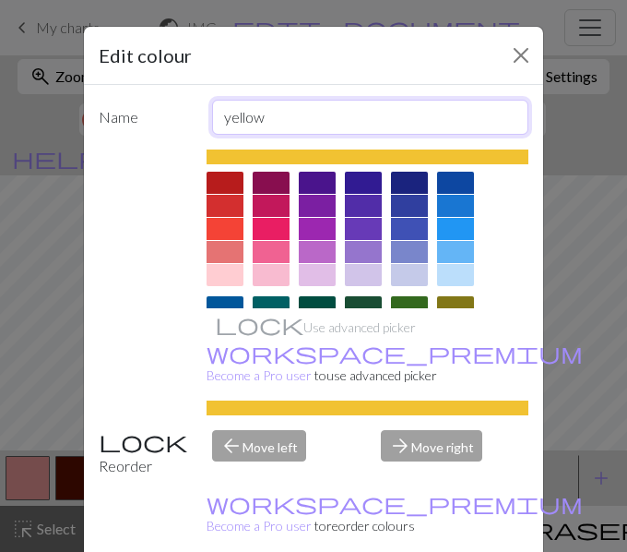
click at [245, 114] on input "yellow" at bounding box center [370, 117] width 317 height 35
click at [245, 113] on input "yellow" at bounding box center [370, 117] width 317 height 35
type input "soft fudge"
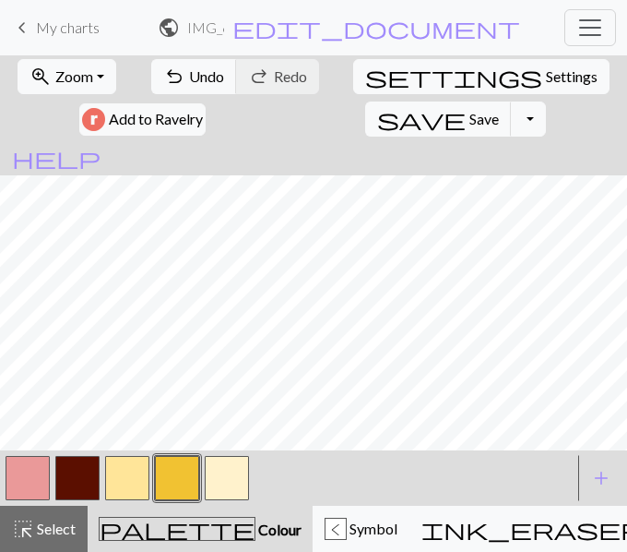
click at [234, 468] on button "button" at bounding box center [227, 478] width 44 height 44
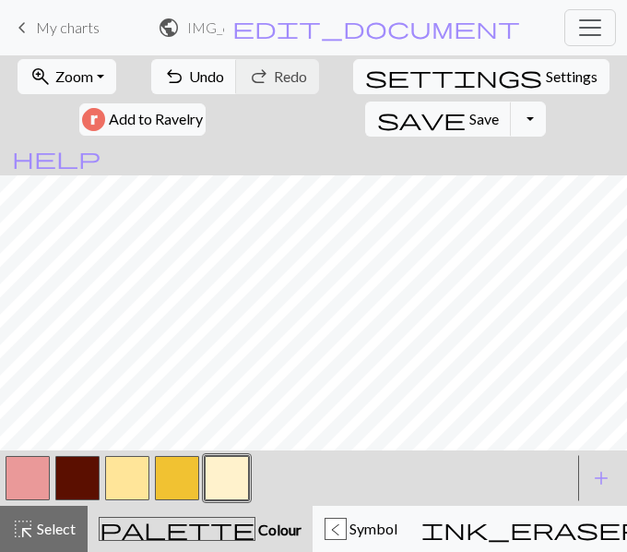
click at [116, 470] on button "button" at bounding box center [127, 478] width 44 height 44
click at [125, 487] on button "button" at bounding box center [127, 478] width 44 height 44
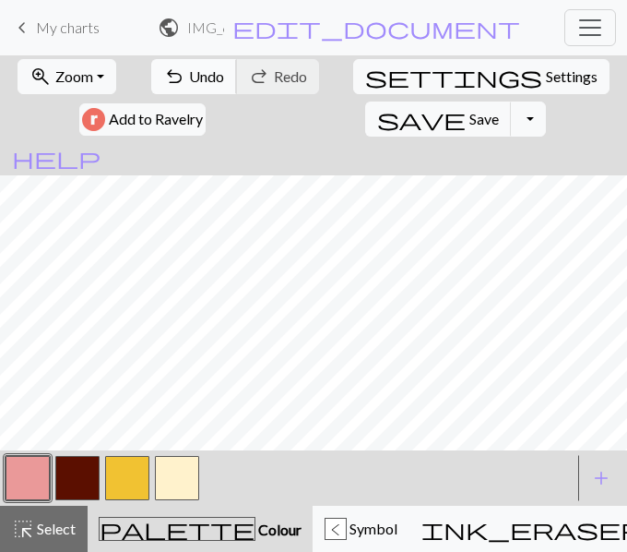
click at [189, 77] on span "Undo" at bounding box center [206, 76] width 35 height 18
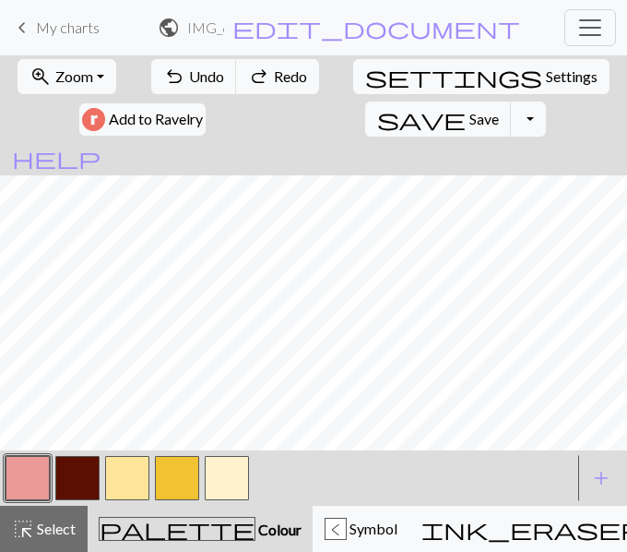
click at [125, 469] on button "button" at bounding box center [127, 478] width 44 height 44
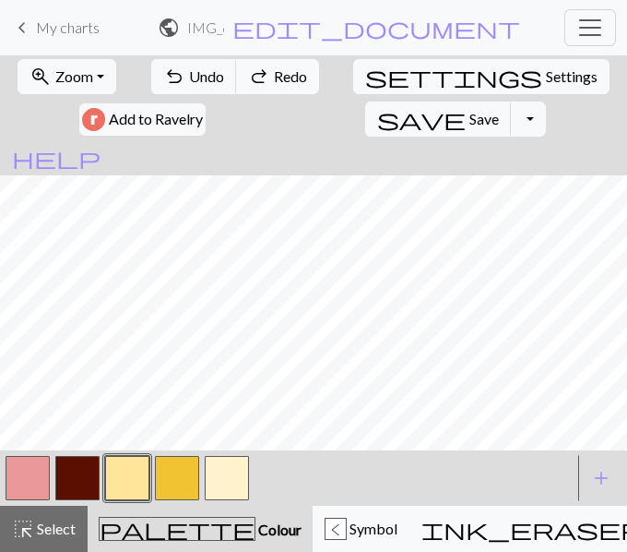
click at [179, 479] on button "button" at bounding box center [177, 478] width 44 height 44
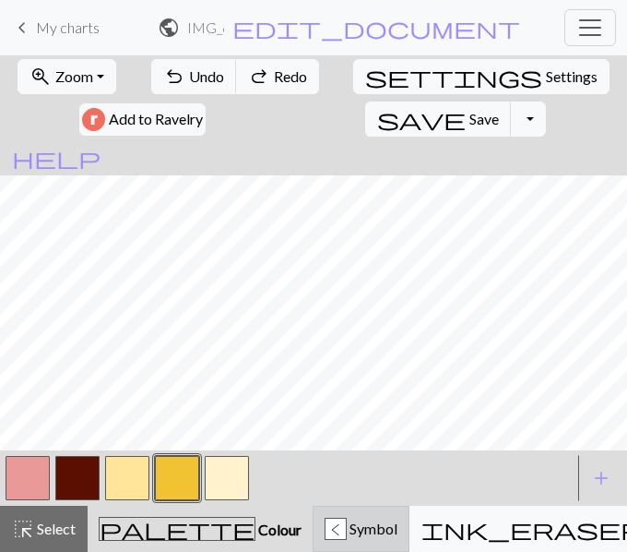
click at [347, 521] on span "Symbol" at bounding box center [372, 528] width 51 height 18
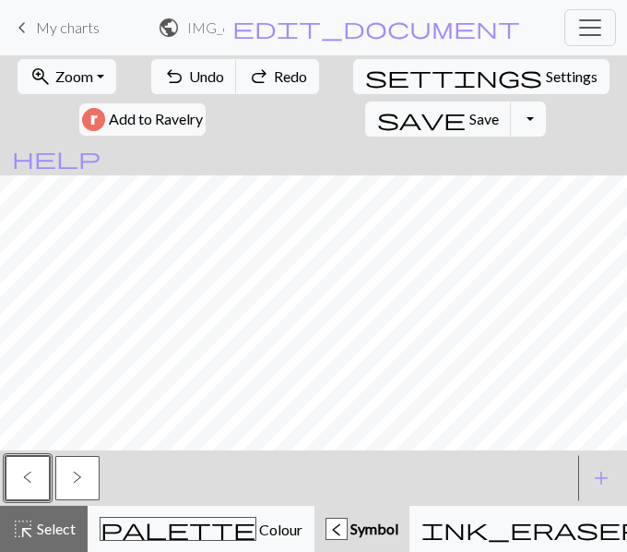
click at [29, 474] on span "<" at bounding box center [27, 477] width 9 height 15
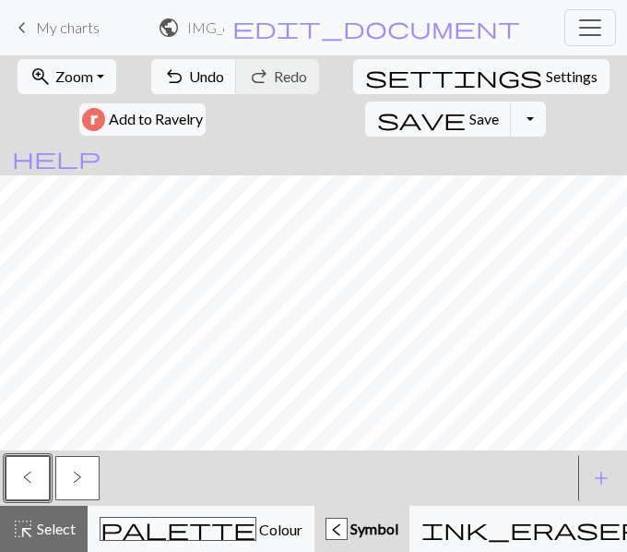
click at [538, 54] on div "keyboard_arrow_left My charts public IMG_6620.png / IMG_6620.png edit_document …" at bounding box center [313, 276] width 627 height 552
drag, startPoint x: 538, startPoint y: 54, endPoint x: 536, endPoint y: 79, distance: 25.0
click at [466, 106] on span "save" at bounding box center [421, 119] width 89 height 26
click at [80, 469] on button ">" at bounding box center [77, 478] width 44 height 44
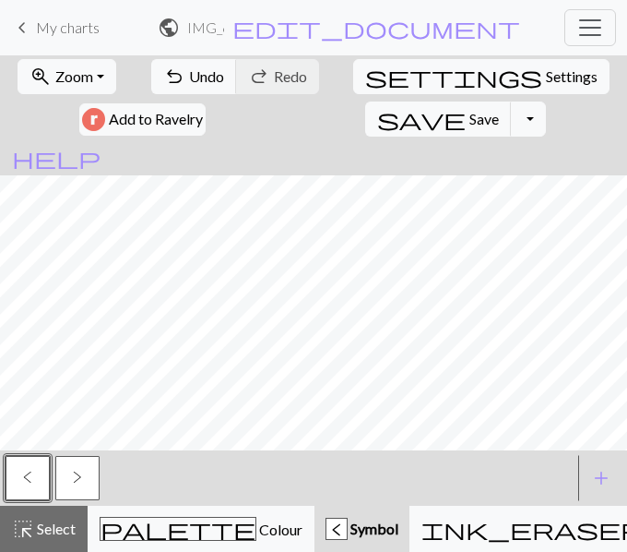
click at [80, 469] on button ">" at bounding box center [77, 478] width 44 height 44
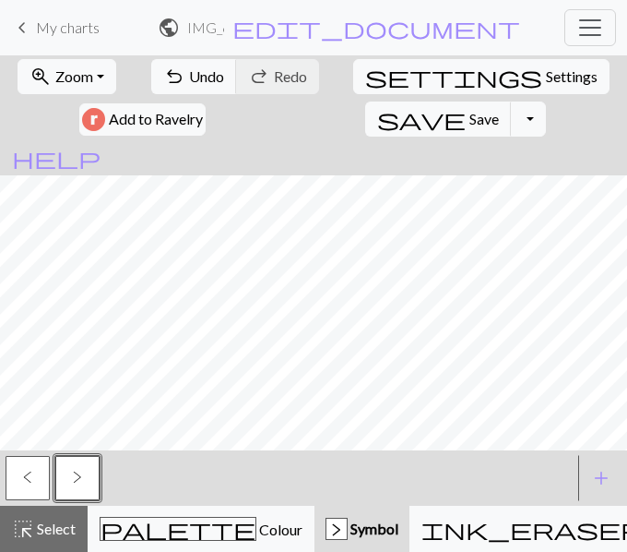
click at [34, 472] on button "<" at bounding box center [28, 478] width 44 height 44
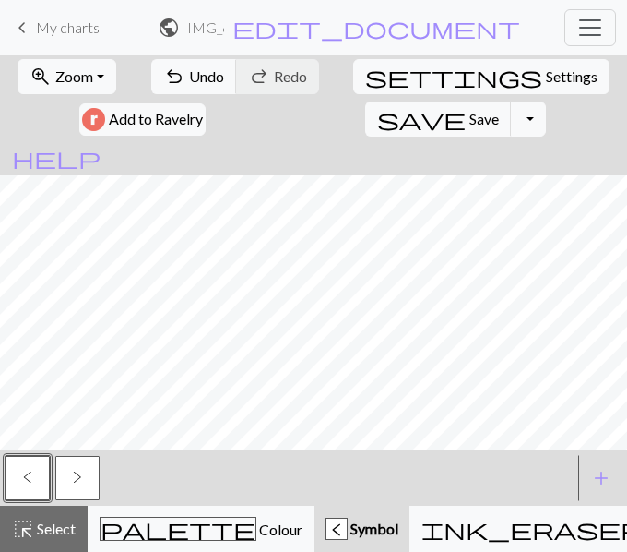
click at [74, 478] on span ">" at bounding box center [77, 477] width 9 height 15
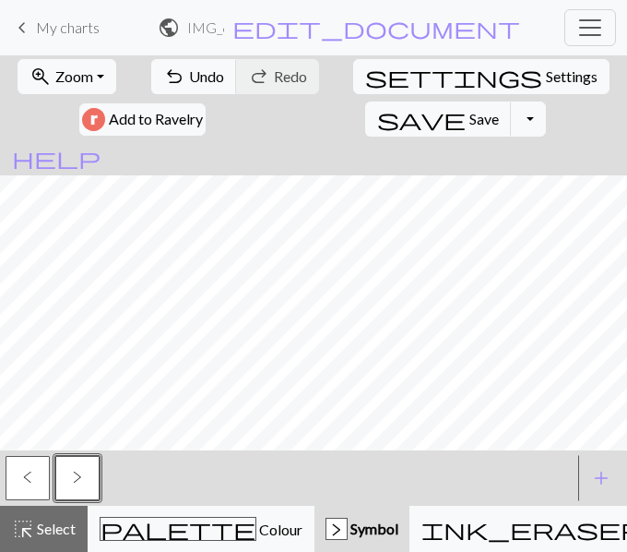
click at [30, 472] on span "<" at bounding box center [27, 477] width 9 height 15
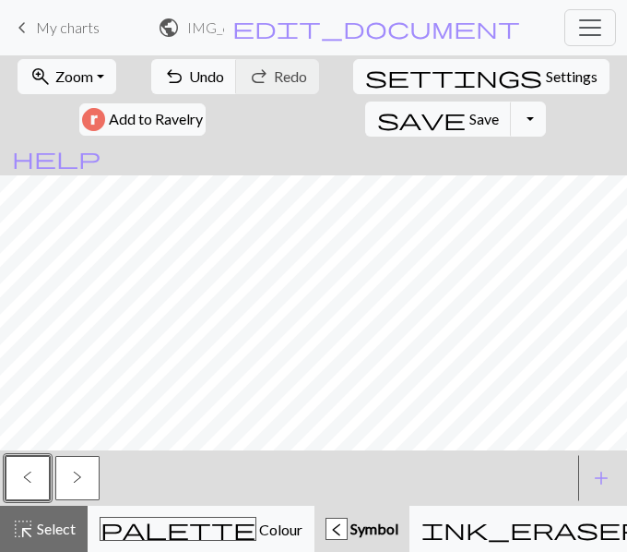
click at [75, 474] on span ">" at bounding box center [77, 477] width 9 height 15
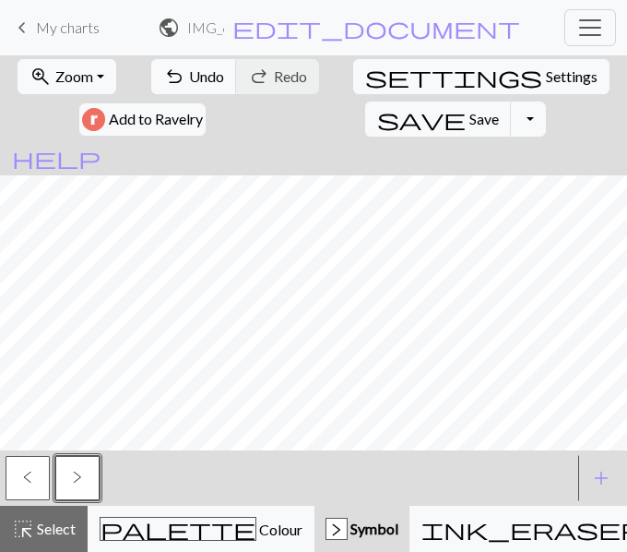
click at [29, 478] on span "<" at bounding box center [27, 477] width 9 height 15
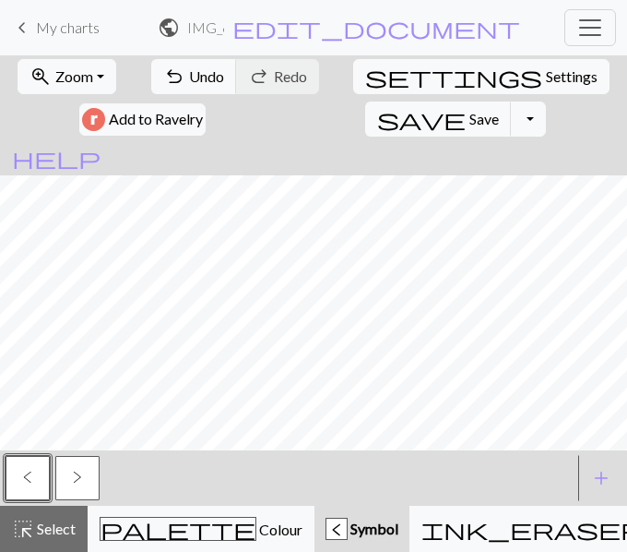
click at [68, 472] on button ">" at bounding box center [77, 478] width 44 height 44
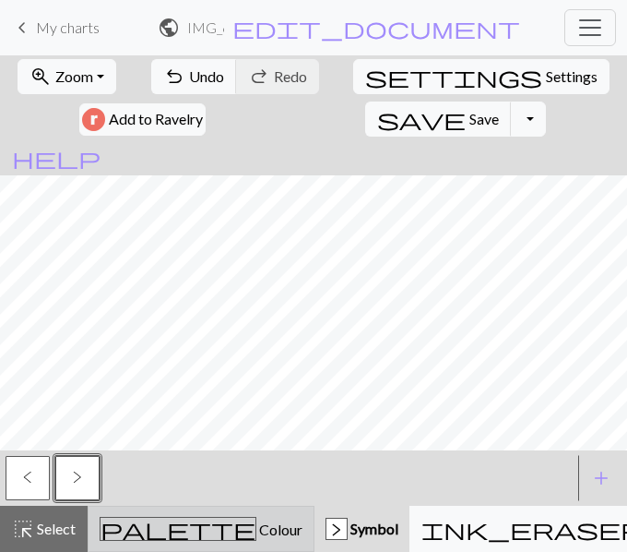
click at [137, 541] on span "palette" at bounding box center [178, 529] width 155 height 26
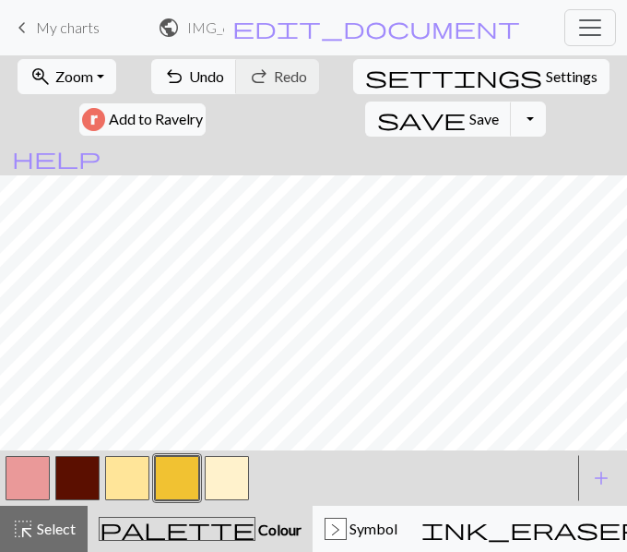
click at [168, 483] on button "button" at bounding box center [177, 478] width 44 height 44
click at [168, 519] on div "Delete Done Cancel" at bounding box center [314, 552] width 460 height 66
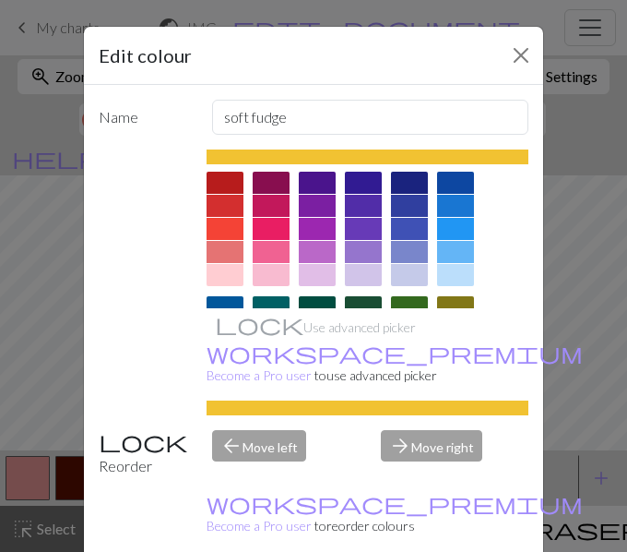
drag, startPoint x: 168, startPoint y: 483, endPoint x: 405, endPoint y: 533, distance: 242.5
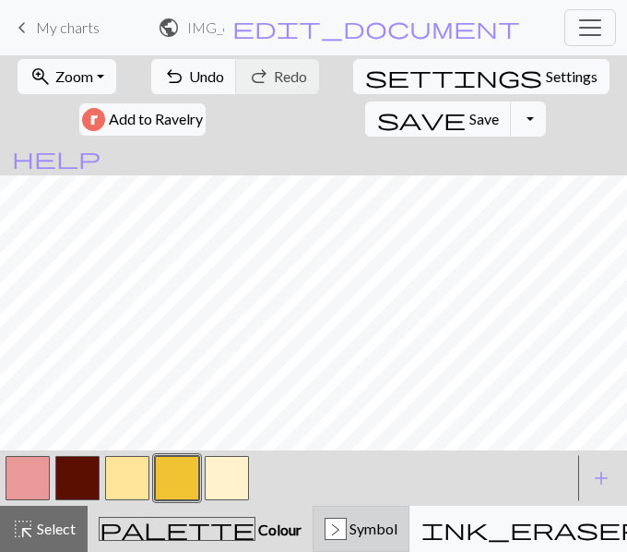
click at [347, 529] on span "Symbol" at bounding box center [372, 528] width 51 height 18
